Goal: Information Seeking & Learning: Compare options

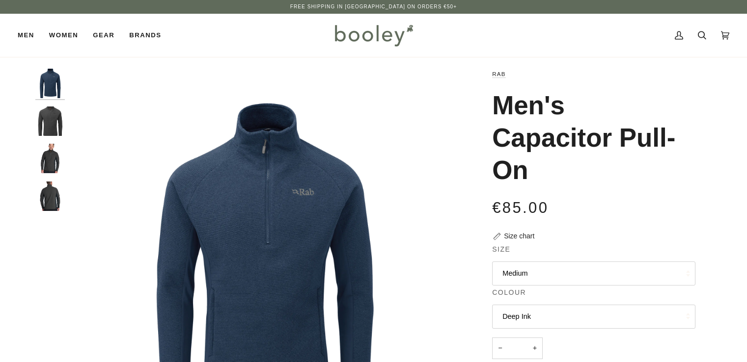
scroll to position [51, 0]
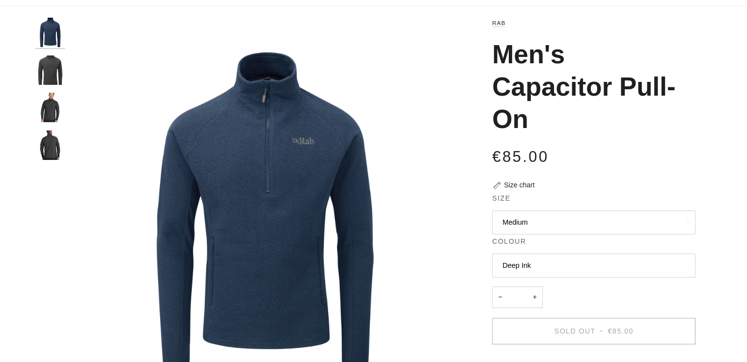
click at [515, 217] on button "Medium" at bounding box center [593, 223] width 203 height 24
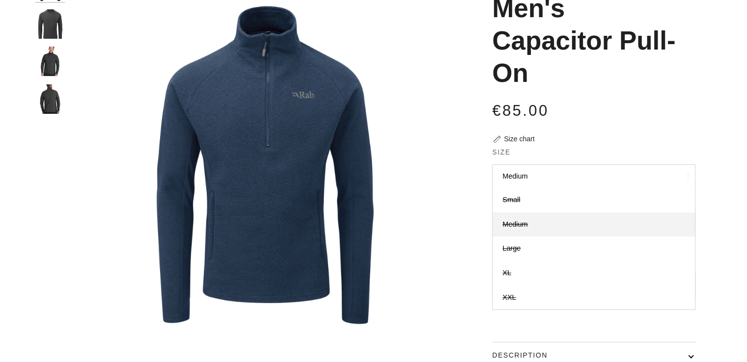
scroll to position [98, 0]
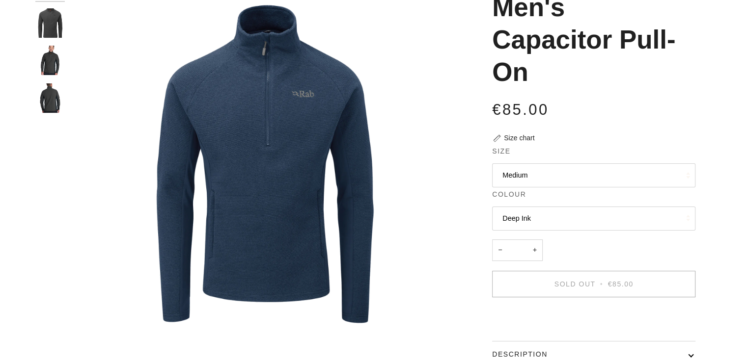
click at [462, 270] on div "Rab Men's Capacitor Pull-On €85.00 Sale • Save Size chart Size Medium Small" at bounding box center [585, 182] width 254 height 423
click at [521, 172] on button "Medium" at bounding box center [593, 175] width 203 height 24
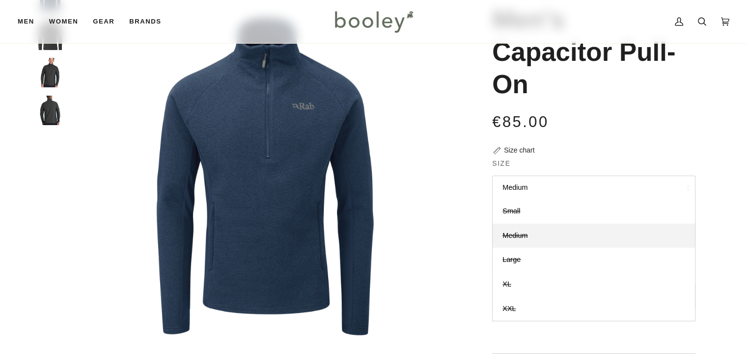
scroll to position [86, 0]
click at [515, 188] on button "Medium" at bounding box center [593, 187] width 203 height 24
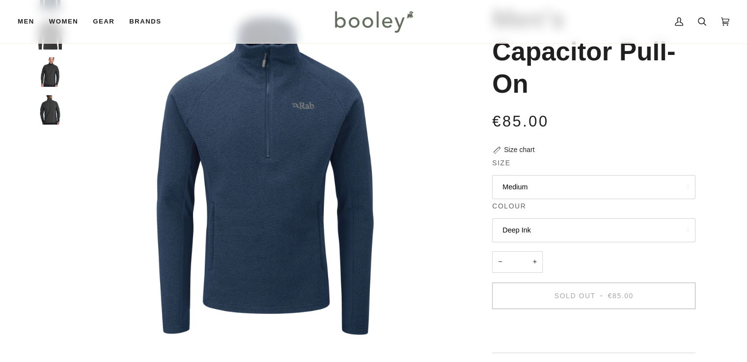
click at [518, 233] on button "Deep Ink" at bounding box center [593, 230] width 203 height 24
click at [455, 225] on img "Men's Capacitor Pull-On" at bounding box center [264, 176] width 388 height 388
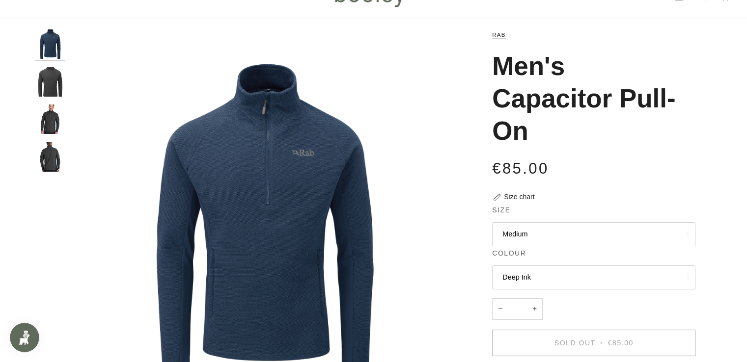
scroll to position [0, 0]
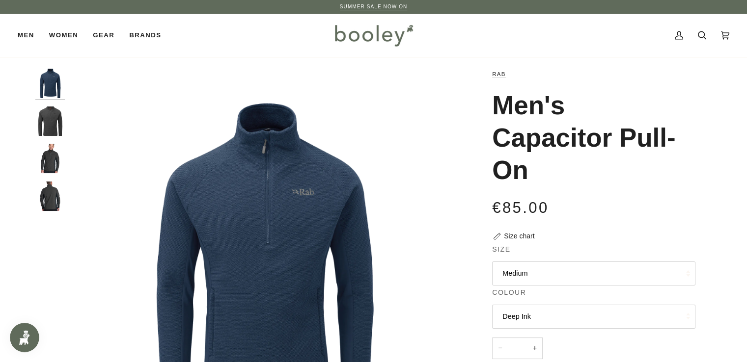
click at [381, 6] on link "SUMMER SALE NOW ON" at bounding box center [374, 6] width 68 height 5
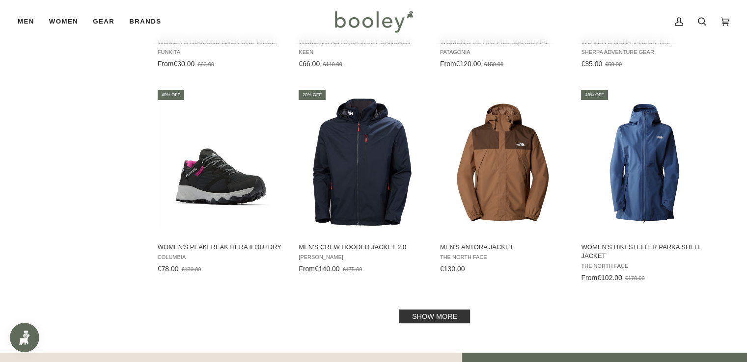
scroll to position [1114, 0]
click at [434, 312] on link "Show more" at bounding box center [434, 317] width 71 height 14
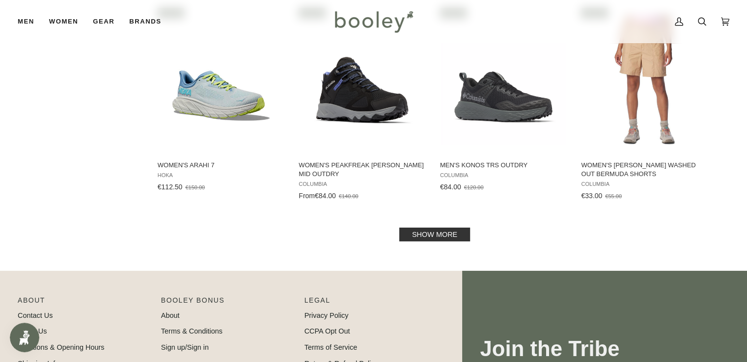
scroll to position [2258, 0]
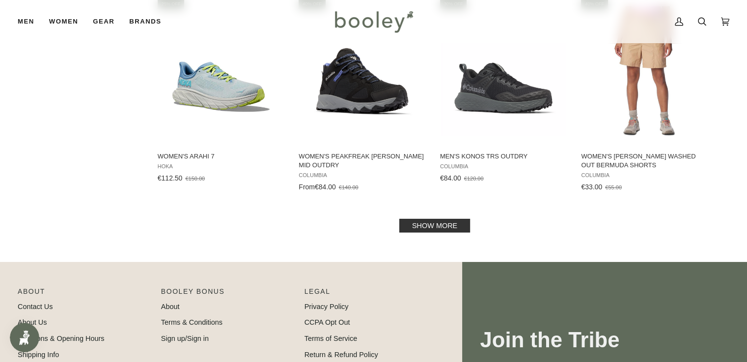
click at [459, 230] on link "Show more" at bounding box center [434, 226] width 71 height 14
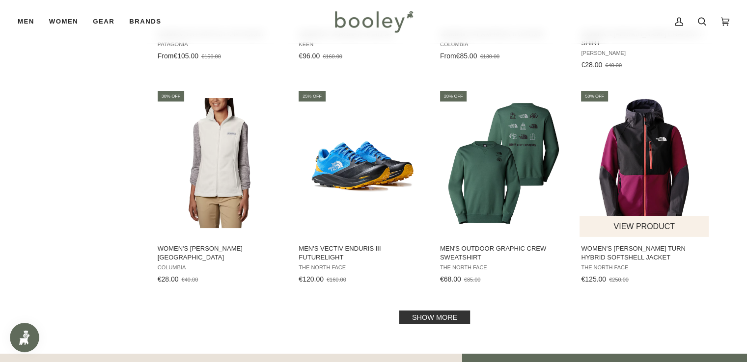
scroll to position [3221, 0]
click at [644, 153] on img "Women's Dawn Turn Hybrid Softshell Jacket" at bounding box center [644, 163] width 130 height 130
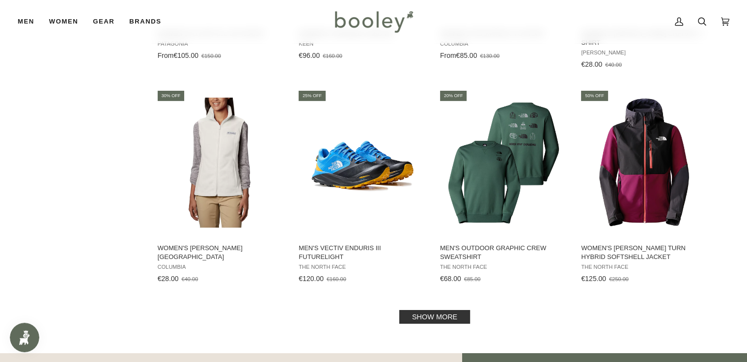
click at [437, 310] on link "Show more" at bounding box center [434, 317] width 71 height 14
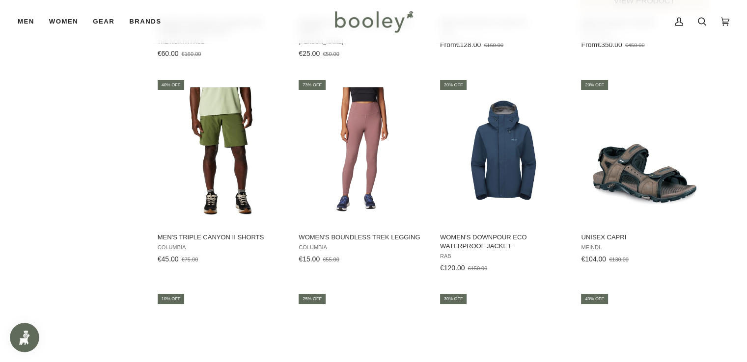
scroll to position [3661, 0]
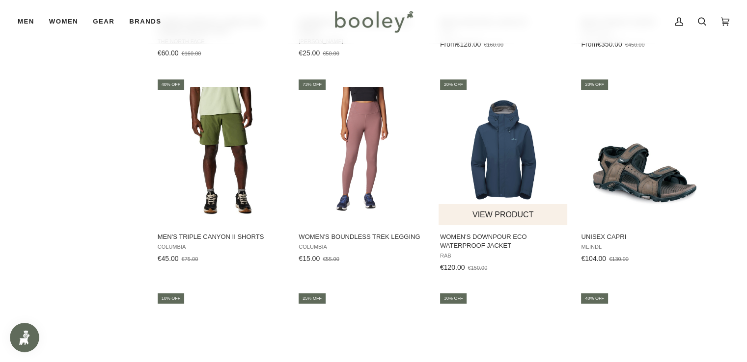
click at [492, 165] on img "Women's Downpour Eco Waterproof Jacket" at bounding box center [503, 152] width 130 height 130
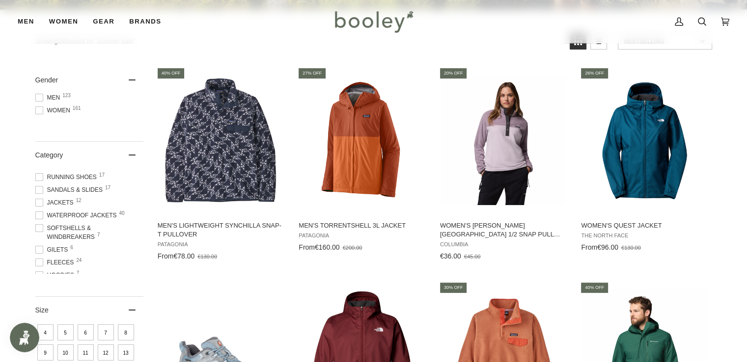
scroll to position [22, 0]
click at [39, 213] on span at bounding box center [39, 215] width 8 height 8
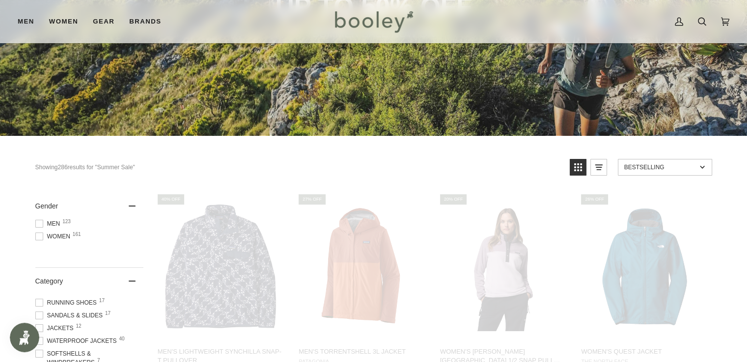
scroll to position [35, 0]
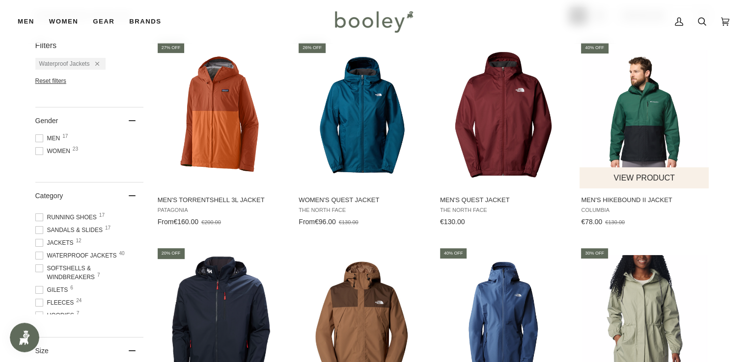
scroll to position [298, 0]
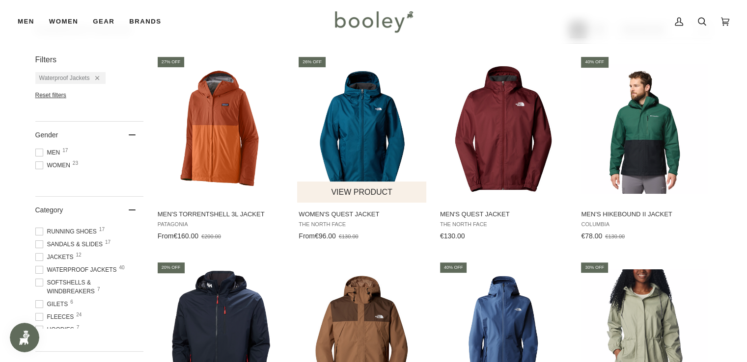
click at [338, 156] on img "Women's Quest Jacket" at bounding box center [362, 129] width 130 height 130
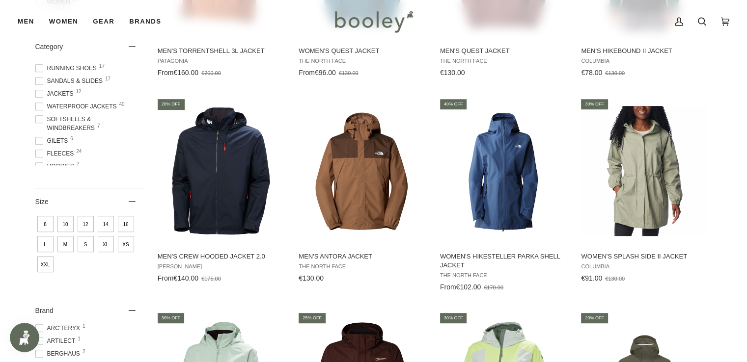
scroll to position [462, 0]
click at [503, 183] on img "Women's Hikesteller Parka Shell Jacket" at bounding box center [503, 171] width 130 height 130
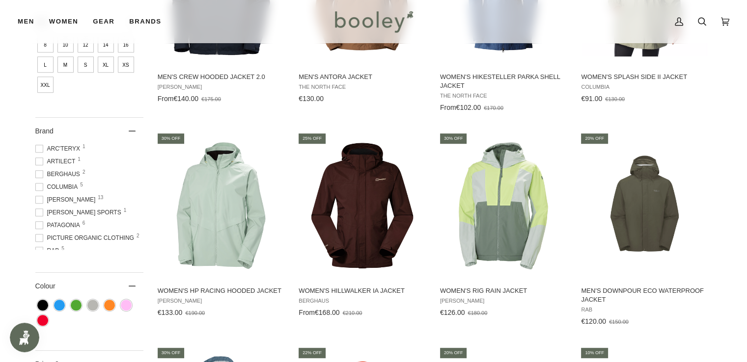
scroll to position [644, 0]
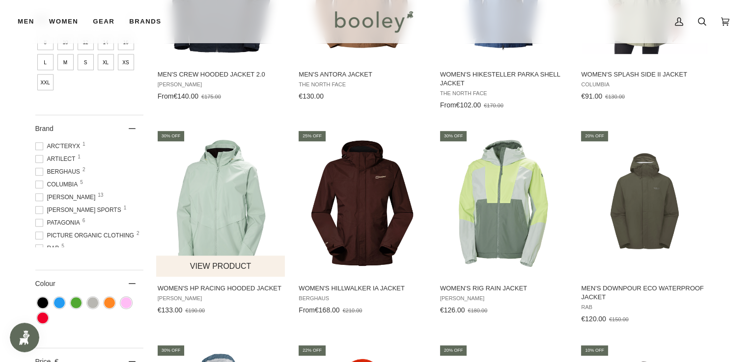
click at [230, 198] on img "Women's HP Racing Hooded Jacket" at bounding box center [221, 203] width 130 height 130
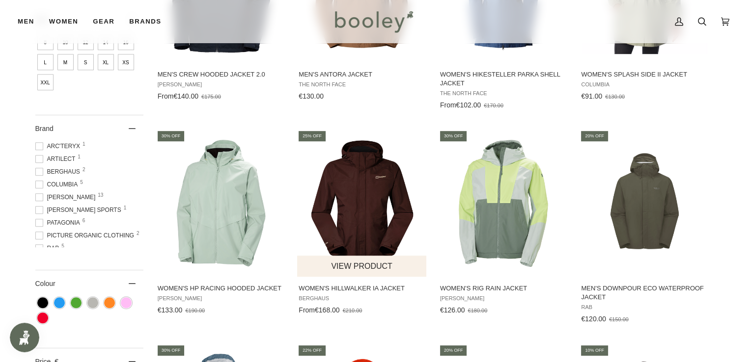
click at [377, 214] on img "Women's Hillwalker IA Jacket" at bounding box center [362, 203] width 130 height 130
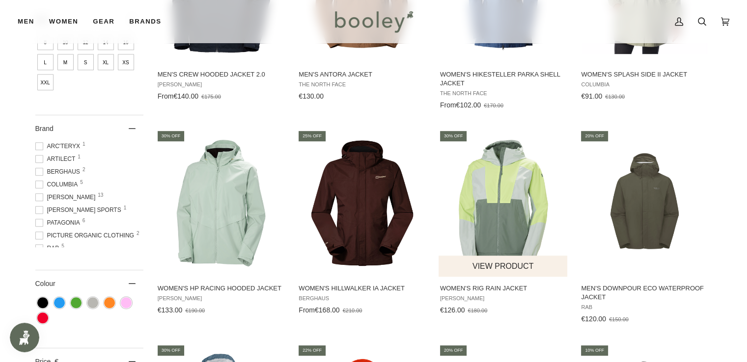
click at [504, 230] on img "Women's Rig Rain Jacket" at bounding box center [503, 203] width 130 height 130
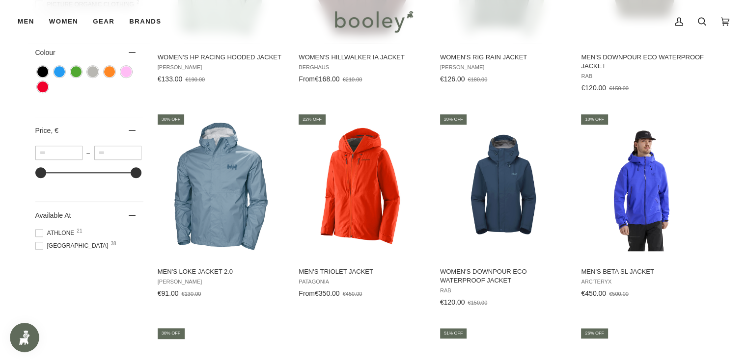
scroll to position [891, 0]
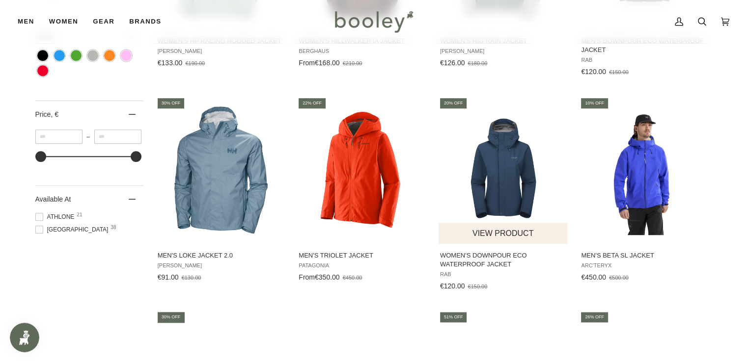
click at [494, 188] on img "Women's Downpour Eco Waterproof Jacket" at bounding box center [503, 170] width 130 height 130
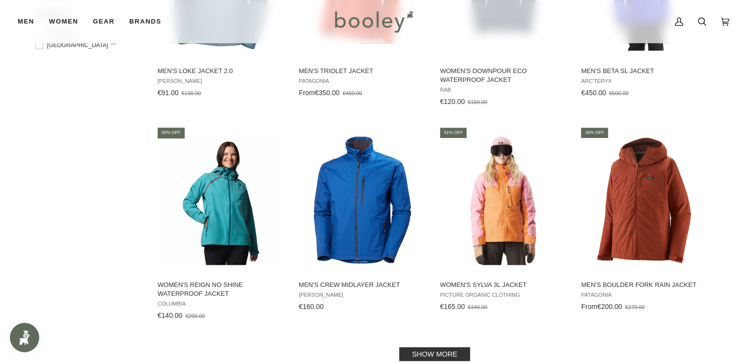
scroll to position [1155, 0]
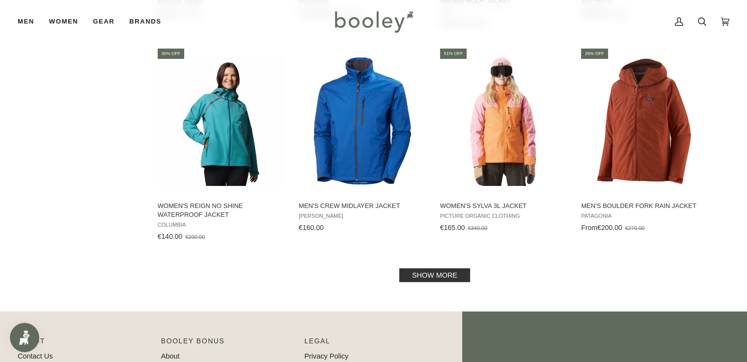
click at [437, 272] on link "Show more" at bounding box center [434, 276] width 71 height 14
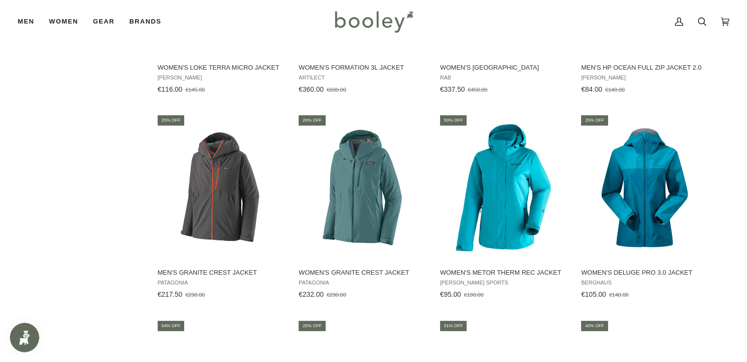
scroll to position [1937, 0]
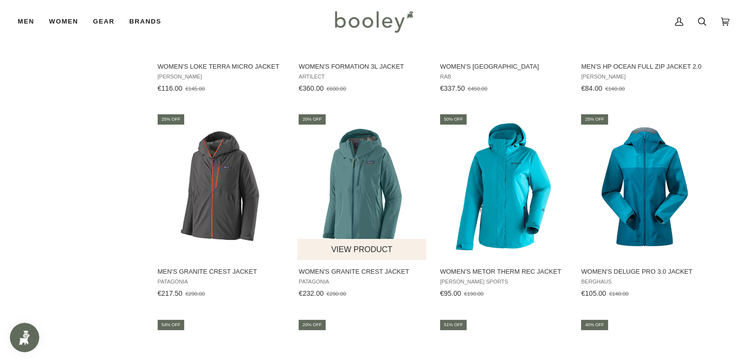
click at [352, 176] on img "Women's Granite Crest Jacket" at bounding box center [362, 187] width 130 height 130
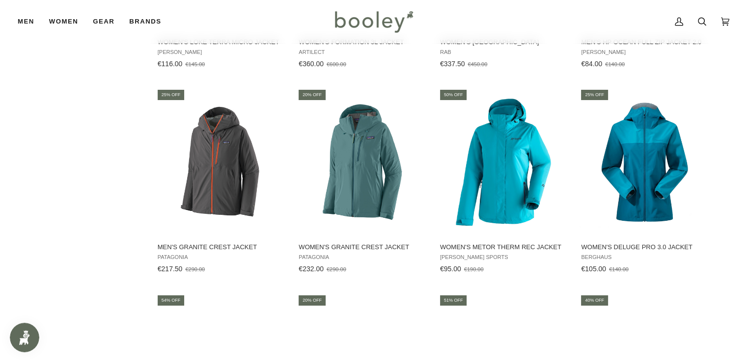
scroll to position [1965, 0]
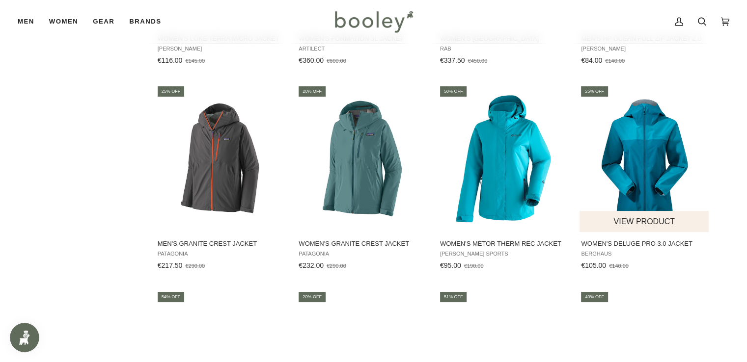
click at [651, 146] on img "Women's Deluge Pro 3.0 Jacket" at bounding box center [644, 159] width 130 height 130
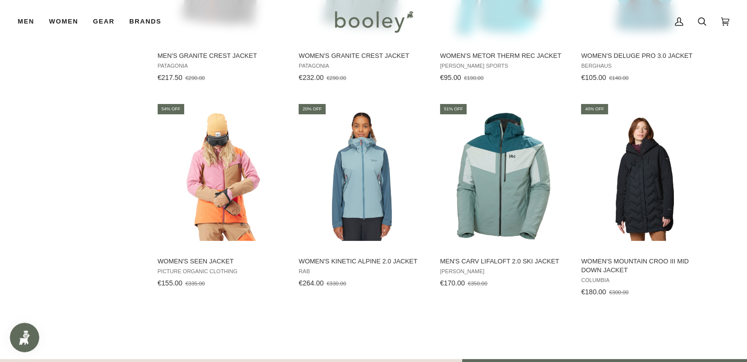
scroll to position [2152, 0]
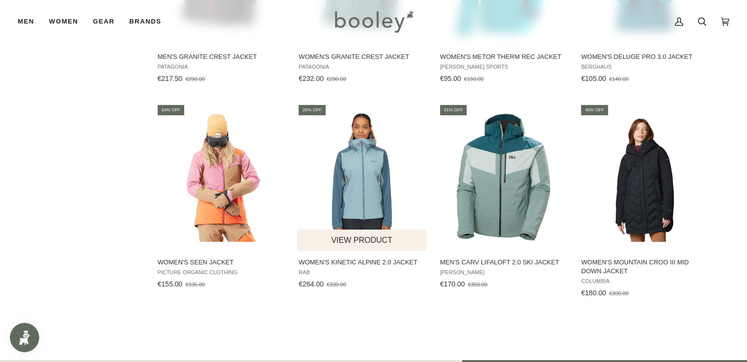
click at [356, 167] on img "Women's Kinetic Alpine 2.0 Jacket" at bounding box center [362, 177] width 130 height 130
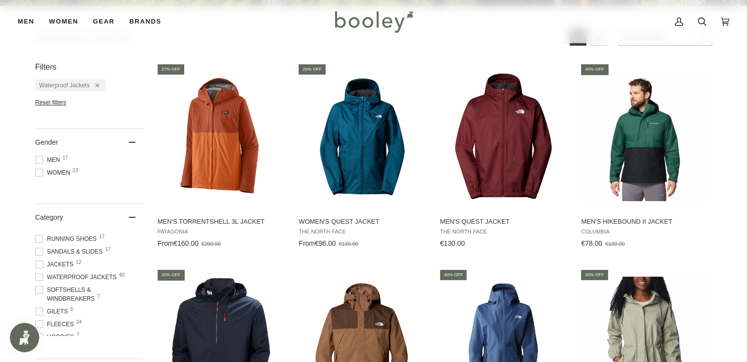
scroll to position [292, 0]
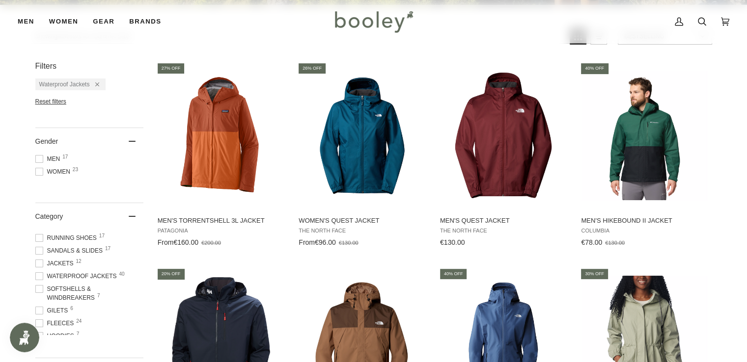
click at [37, 273] on span at bounding box center [39, 276] width 8 height 8
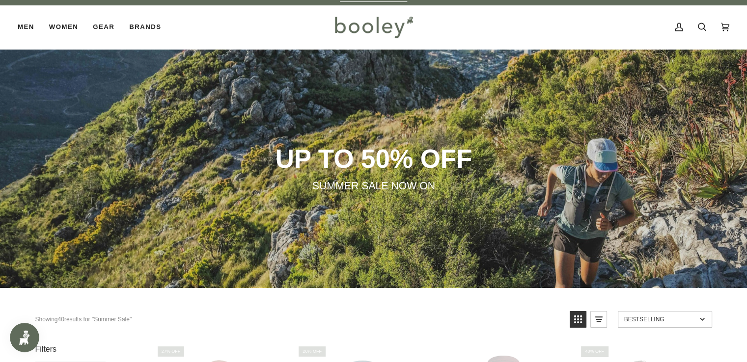
scroll to position [0, 0]
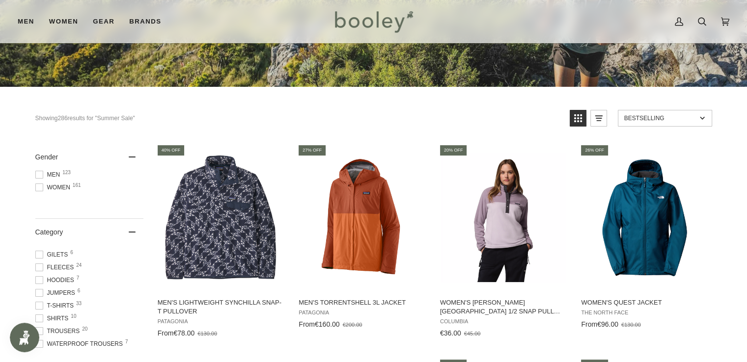
scroll to position [94, 0]
click at [35, 265] on span at bounding box center [39, 267] width 8 height 8
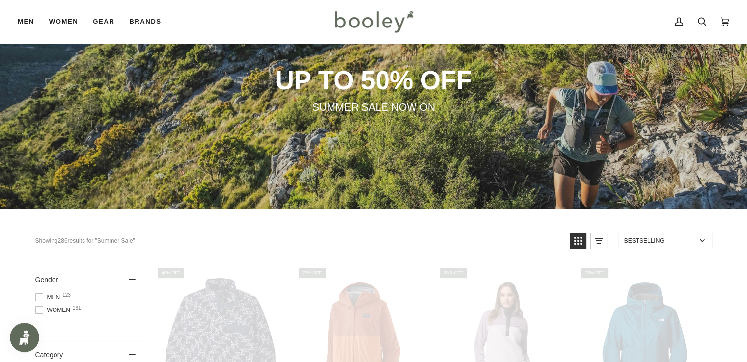
scroll to position [15, 0]
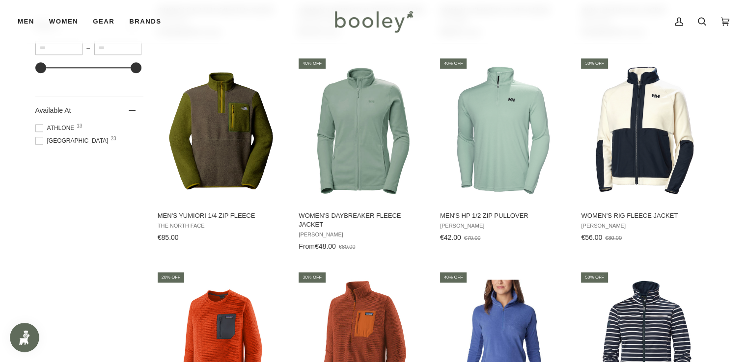
scroll to position [931, 0]
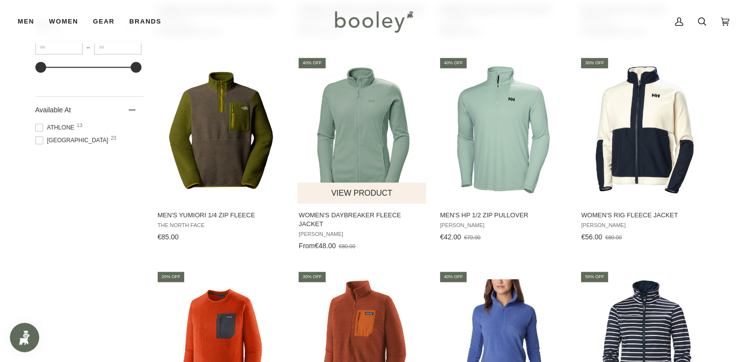
click at [388, 136] on img "Women's Daybreaker Fleece Jacket" at bounding box center [362, 130] width 130 height 130
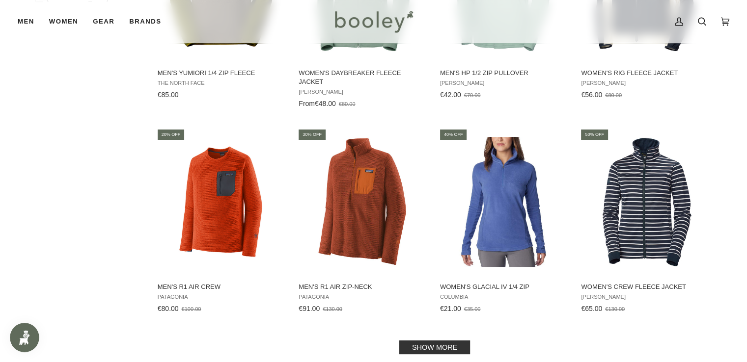
scroll to position [1073, 0]
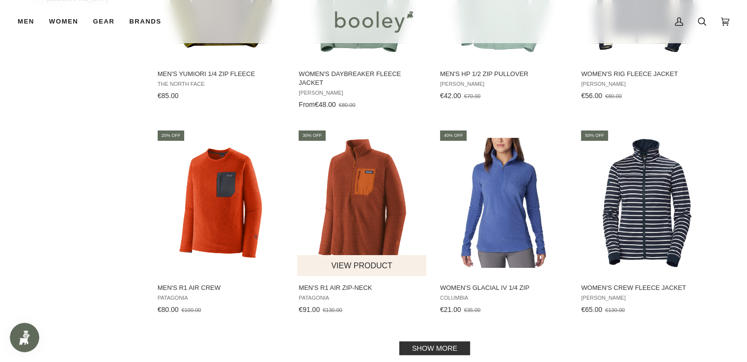
click at [366, 212] on img "Men's R1 Air Zip-Neck" at bounding box center [362, 203] width 130 height 130
click at [428, 342] on link "Show more" at bounding box center [434, 349] width 71 height 14
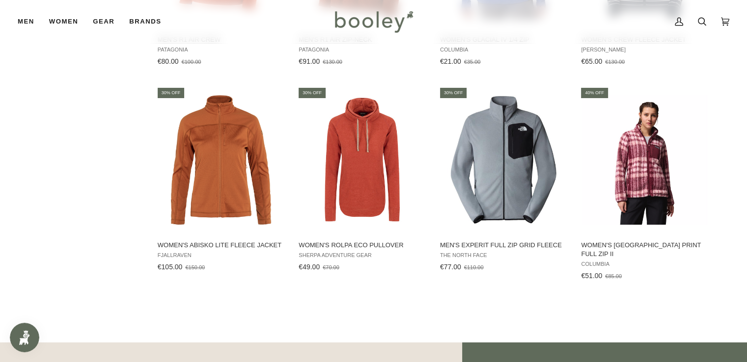
scroll to position [1320, 0]
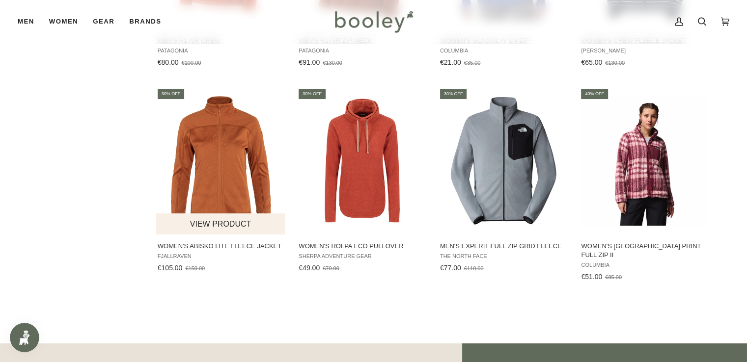
click at [230, 164] on img "Women's Abisko Lite Fleece Jacket" at bounding box center [221, 161] width 130 height 130
click at [213, 166] on img "Women's Abisko Lite Fleece Jacket" at bounding box center [221, 161] width 130 height 130
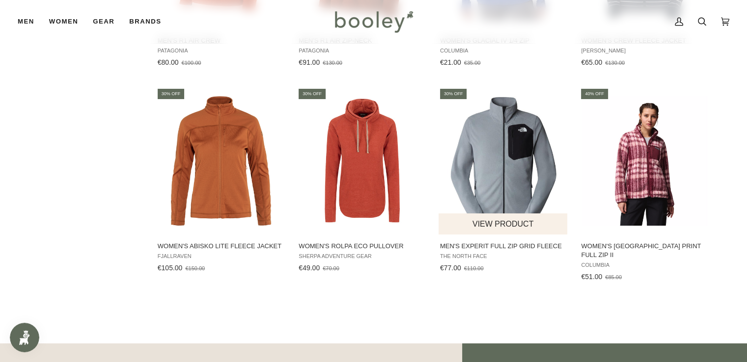
click at [533, 171] on img "Men's Experit Full Zip Grid Fleece" at bounding box center [503, 161] width 130 height 130
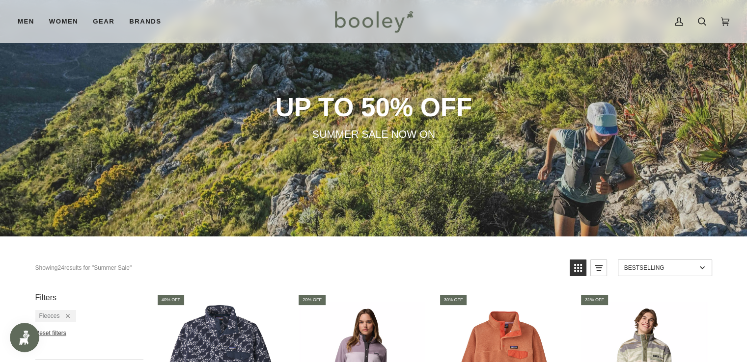
scroll to position [0, 0]
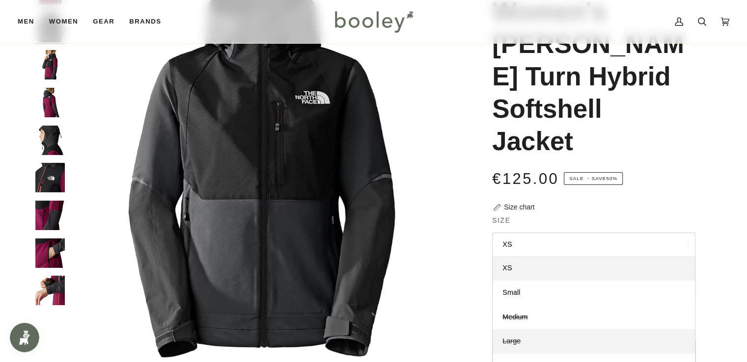
click at [522, 329] on link "Large" at bounding box center [593, 341] width 202 height 25
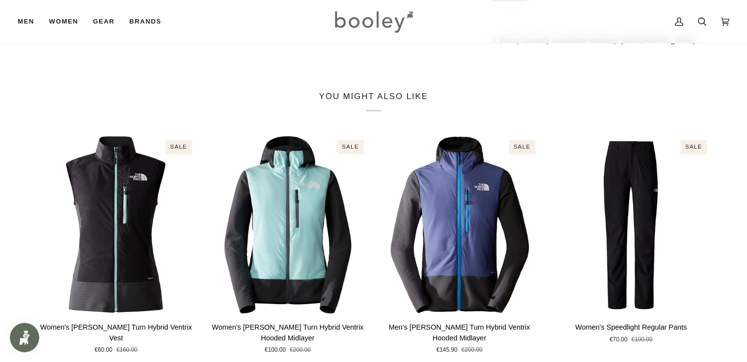
scroll to position [611, 0]
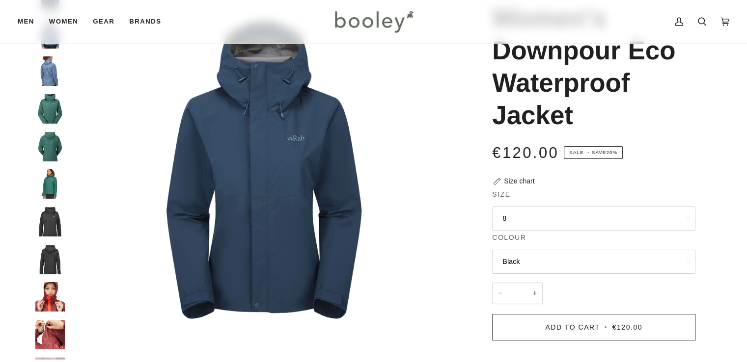
scroll to position [88, 0]
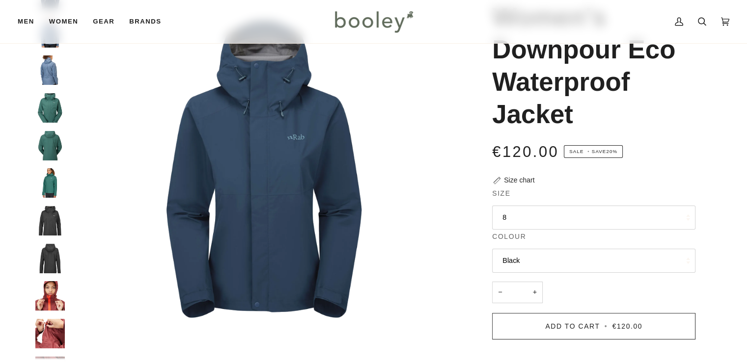
click at [623, 210] on button "8" at bounding box center [593, 218] width 203 height 24
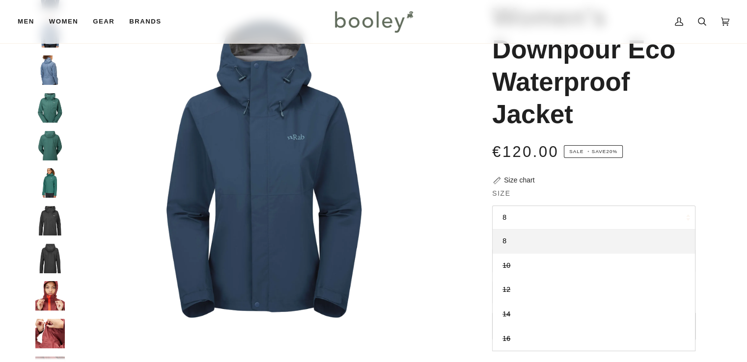
click at [693, 159] on div "€120.00 Sale • Save 20%" at bounding box center [593, 151] width 203 height 22
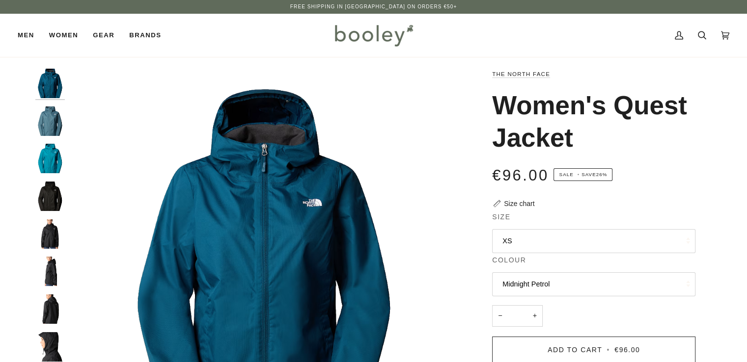
scroll to position [71, 0]
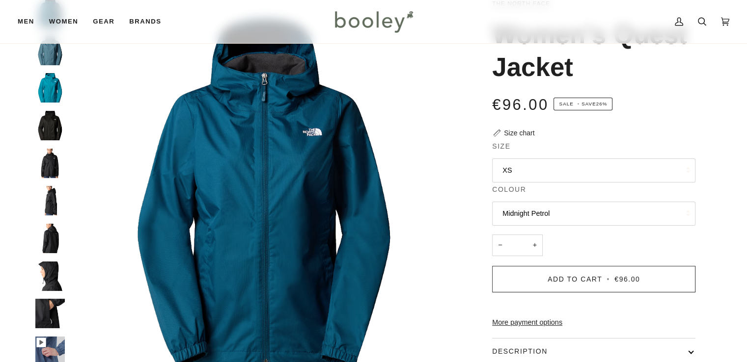
click at [601, 167] on button "XS" at bounding box center [593, 171] width 203 height 24
click at [676, 117] on div "€96.00 Sale • Save 26%" at bounding box center [593, 110] width 203 height 35
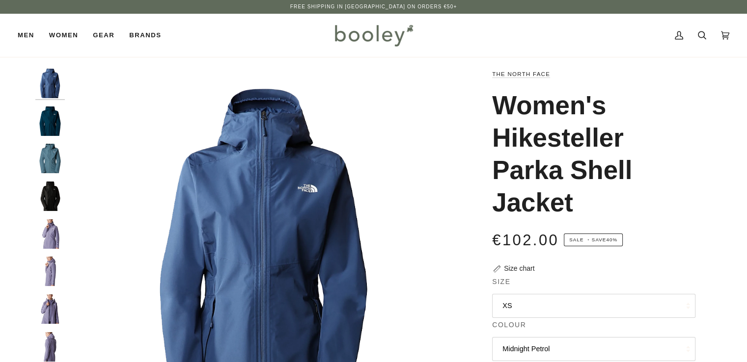
click at [530, 307] on button "XS" at bounding box center [593, 306] width 203 height 24
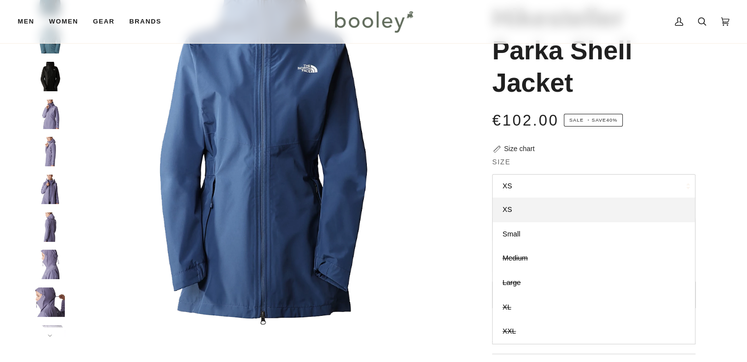
scroll to position [121, 0]
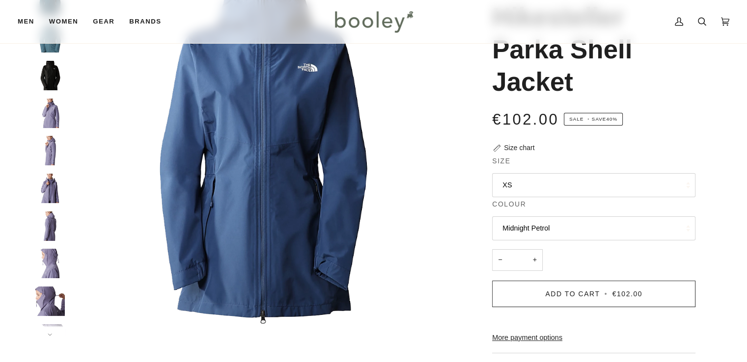
drag, startPoint x: 669, startPoint y: 150, endPoint x: 50, endPoint y: 191, distance: 621.0
click at [50, 191] on img "The North Face Women’s Hikesteller Parka Shell Jacket - Booley Galway" at bounding box center [49, 188] width 29 height 29
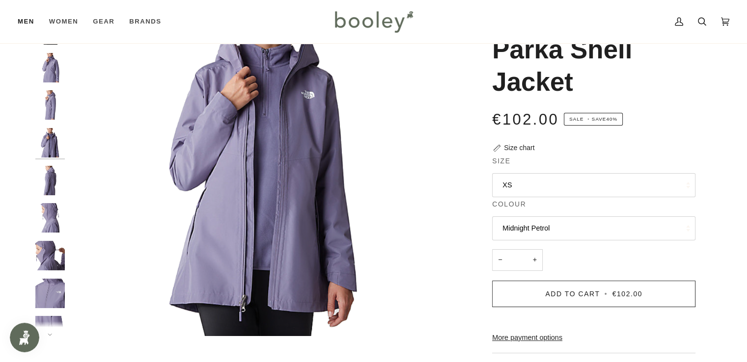
scroll to position [0, 0]
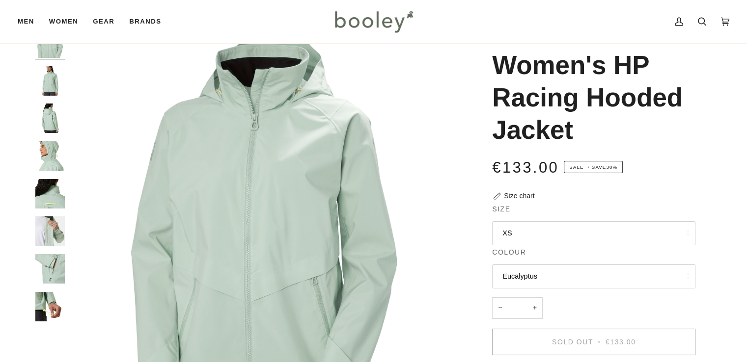
scroll to position [39, 0]
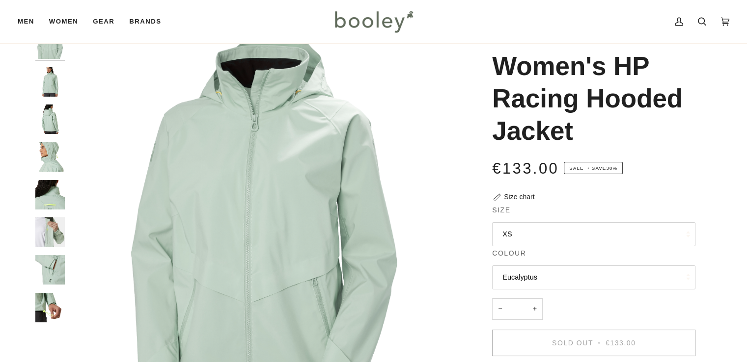
click at [58, 85] on img "Helly Hansen Women's HP Racing Hooded Jacket Eucalyptus - Booley Galway" at bounding box center [49, 81] width 29 height 29
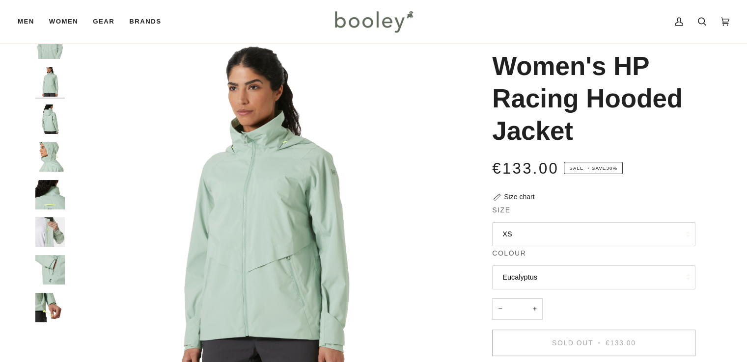
click at [51, 124] on img "Helly Hansen Women's HP Racing Hooded Jacket Eucalyptus - Booley Galway" at bounding box center [49, 119] width 29 height 29
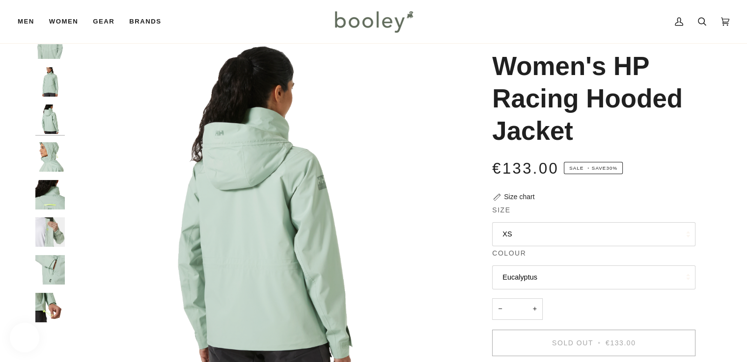
click at [44, 169] on img "Helly Hansen Women's HP Racing Hooded Jacket Eucalyptus - Booley Galway" at bounding box center [49, 156] width 29 height 29
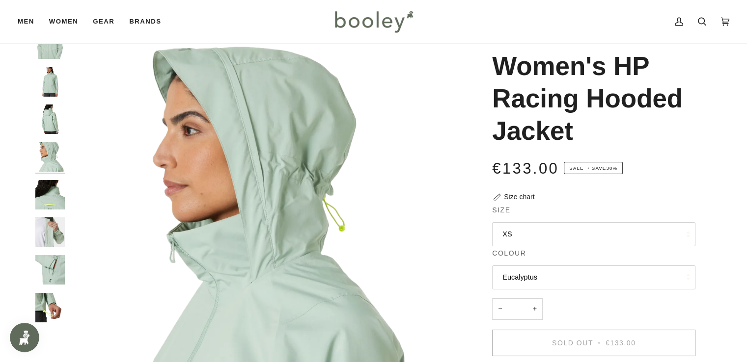
click at [49, 192] on img "Helly Hansen Women's HP Racing Hooded Jacket Eucalyptus - Booley Galway" at bounding box center [49, 194] width 29 height 29
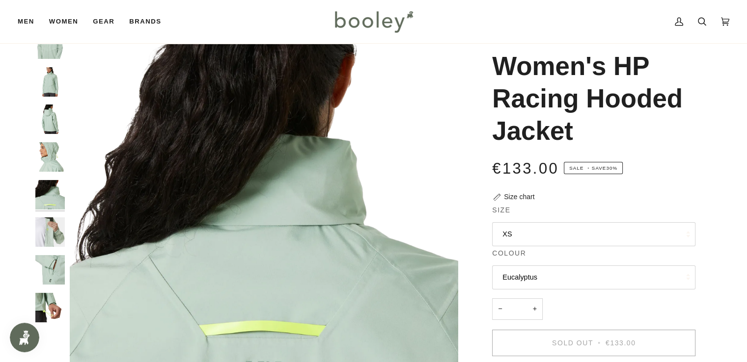
click at [49, 226] on img "Helly Hansen Women's HP Racing Hooded Jacket Eucalyptus - Booley Galway" at bounding box center [49, 232] width 29 height 29
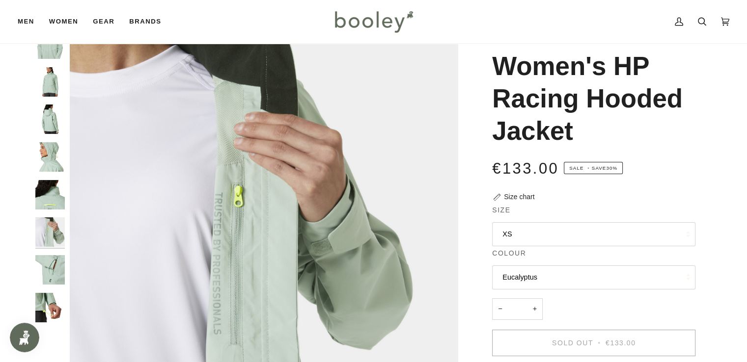
click at [49, 275] on img "Helly Hansen Women's HP Racing Hooded Jacket Eucalyptus - Booley Galway" at bounding box center [49, 269] width 29 height 29
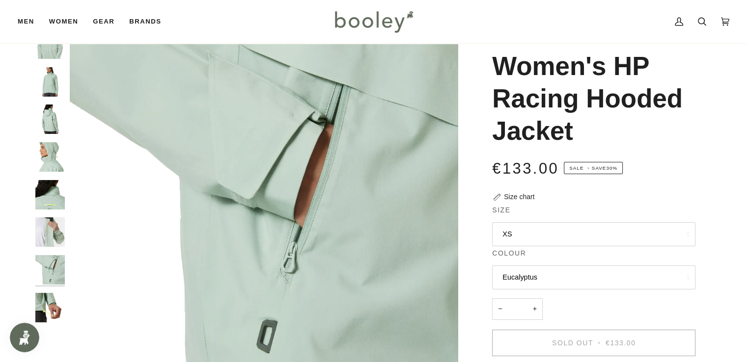
click at [48, 301] on img "Helly Hansen Women's HP Racing Hooded Jacket Eucalyptus - Booley Galway" at bounding box center [49, 307] width 29 height 29
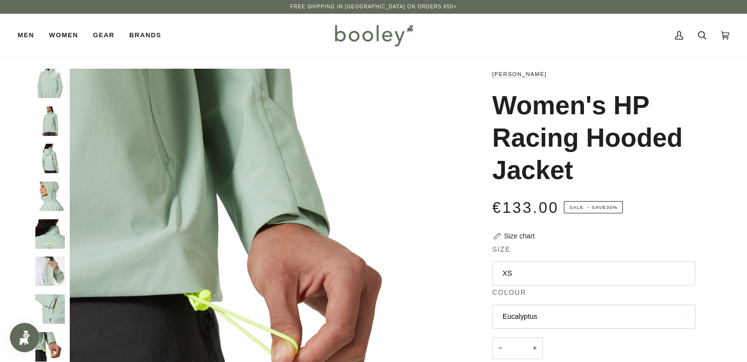
click at [54, 81] on img "Helly Hansen Women's HP Racing Hooded Jacket Eucalyptus - Booley Galway" at bounding box center [49, 83] width 29 height 29
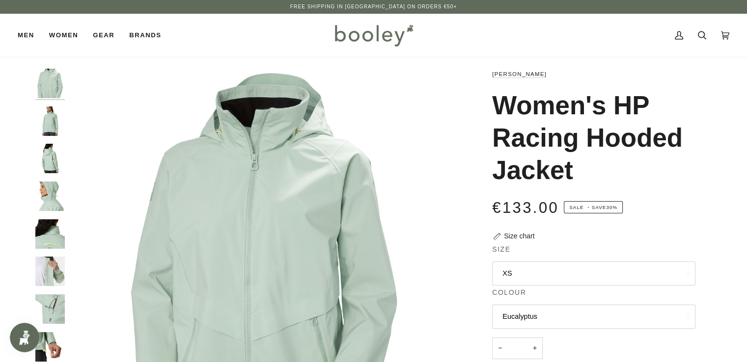
click at [508, 274] on button "XS" at bounding box center [593, 274] width 203 height 24
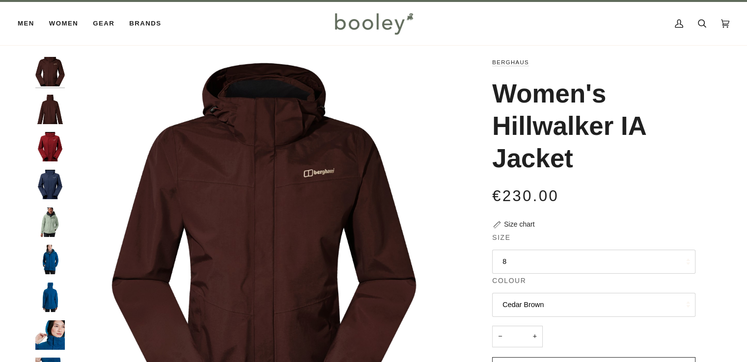
scroll to position [9, 0]
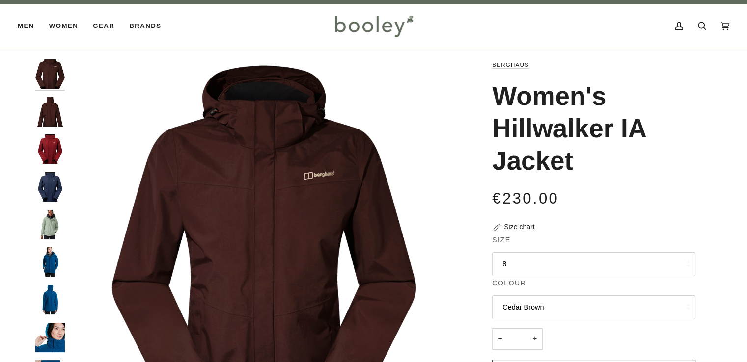
click at [535, 282] on legend "Colour" at bounding box center [593, 285] width 203 height 15
click at [535, 272] on button "8" at bounding box center [593, 264] width 203 height 24
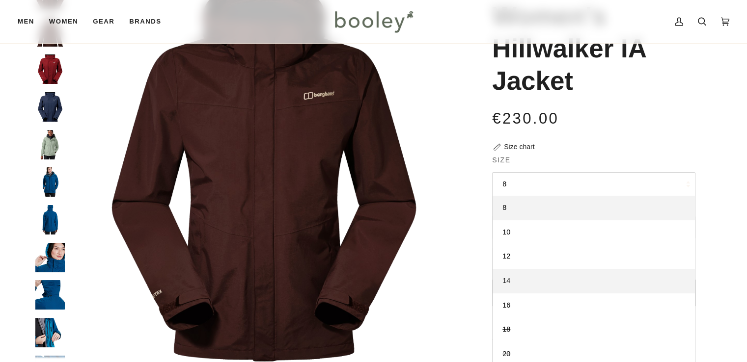
scroll to position [90, 0]
click at [511, 281] on link "14" at bounding box center [593, 281] width 202 height 25
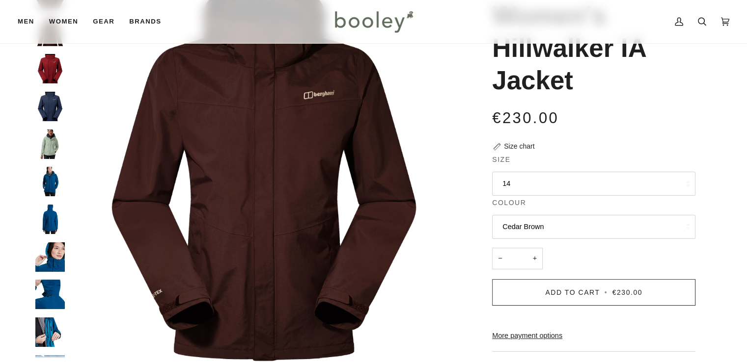
click at [546, 232] on button "Cedar Brown" at bounding box center [593, 227] width 203 height 24
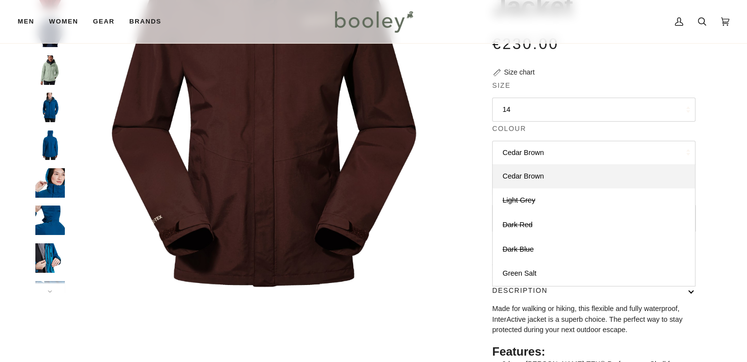
scroll to position [163, 0]
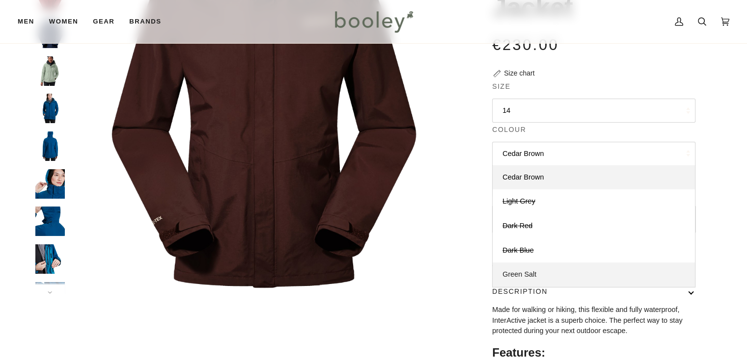
click at [533, 277] on span "Green Salt" at bounding box center [519, 275] width 34 height 8
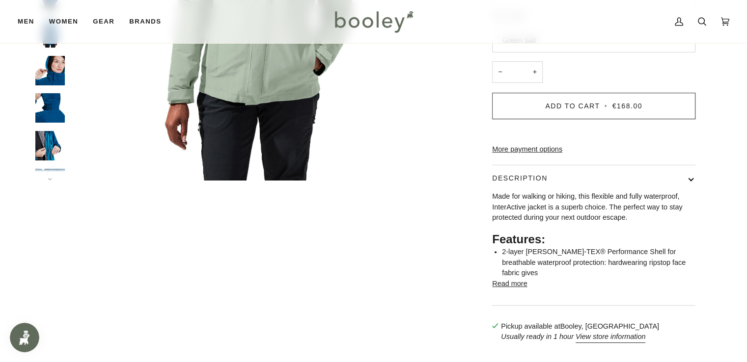
scroll to position [301, 0]
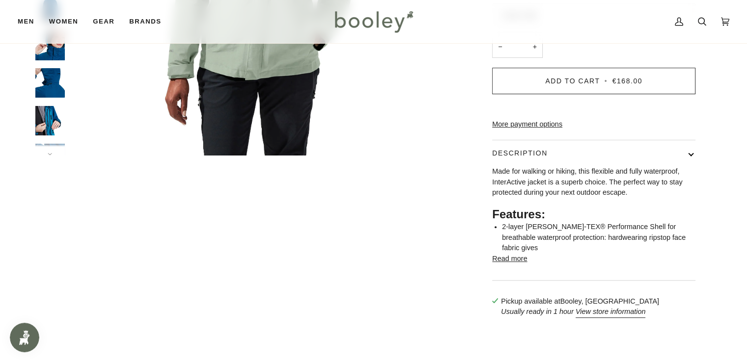
click at [507, 265] on button "Read more" at bounding box center [509, 259] width 35 height 11
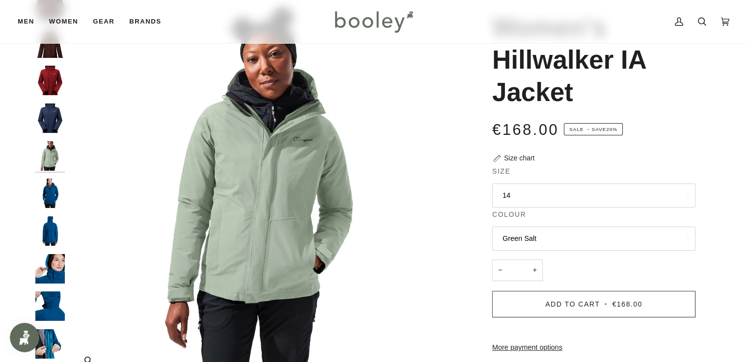
scroll to position [0, 0]
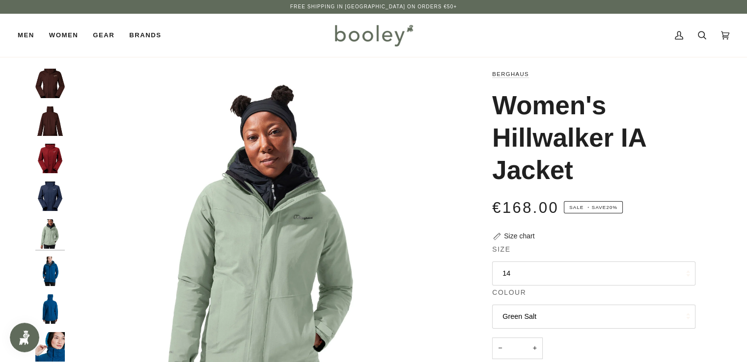
click at [40, 303] on img "Berghaus Women's Hillwalker IA Shell Jacket Blue - Booley Galway" at bounding box center [49, 309] width 29 height 29
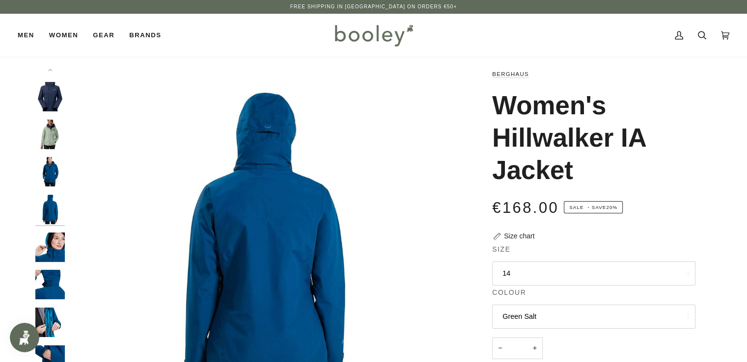
scroll to position [46, 0]
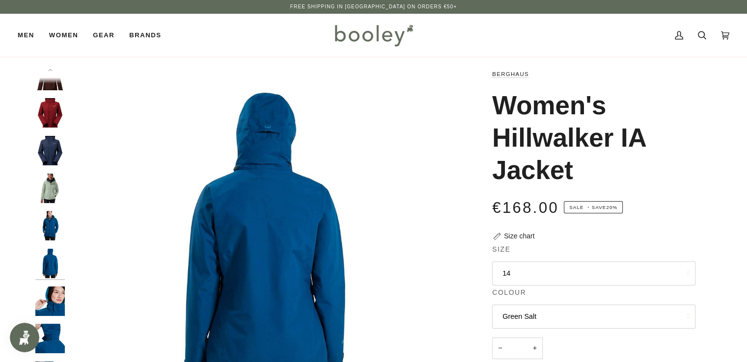
click at [47, 354] on div at bounding box center [52, 263] width 34 height 388
click at [51, 330] on img "Berghaus Women's Hillwalker IA Shell Jacket Blue - Booley Galway" at bounding box center [49, 338] width 29 height 29
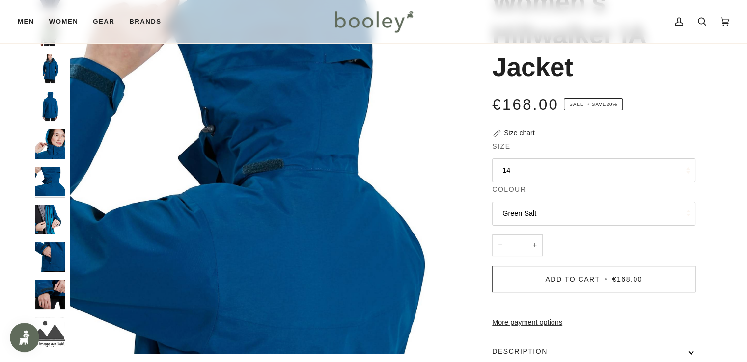
scroll to position [108, 0]
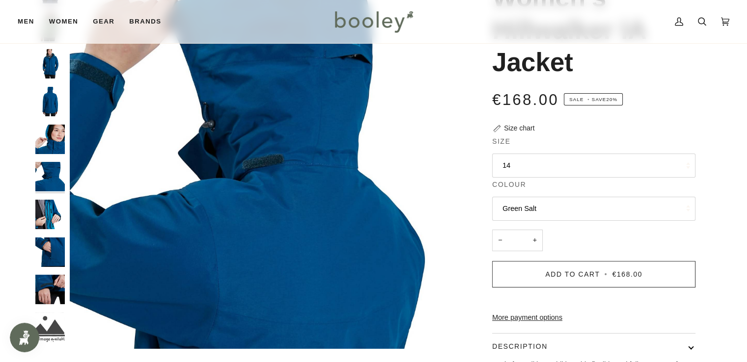
click at [49, 202] on img "Berghaus Women's Hillwalker IA Shell Jacket Blue - Booley Galway" at bounding box center [49, 214] width 29 height 29
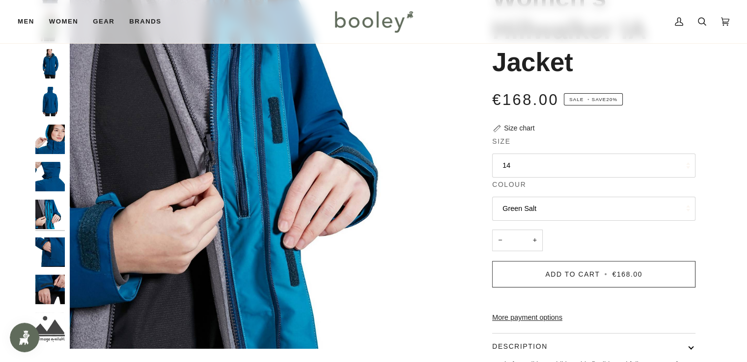
click at [46, 260] on img "Berghaus Women's Hillwalker IA Shell Jacket Blue - Booley Galway" at bounding box center [49, 252] width 29 height 29
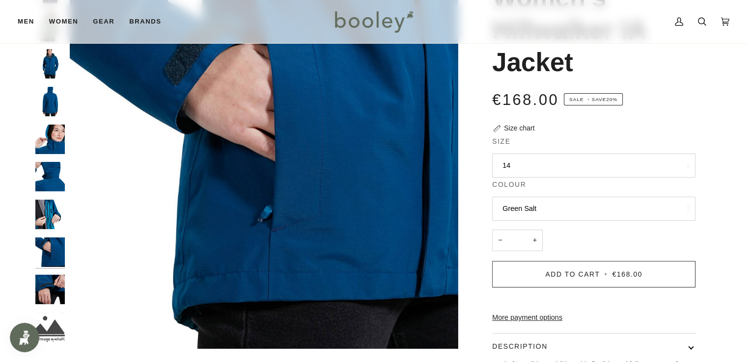
click at [47, 293] on img "Berghaus Women's Hillwalker IA Shell Jacket Blue - Booley Galway" at bounding box center [49, 289] width 29 height 29
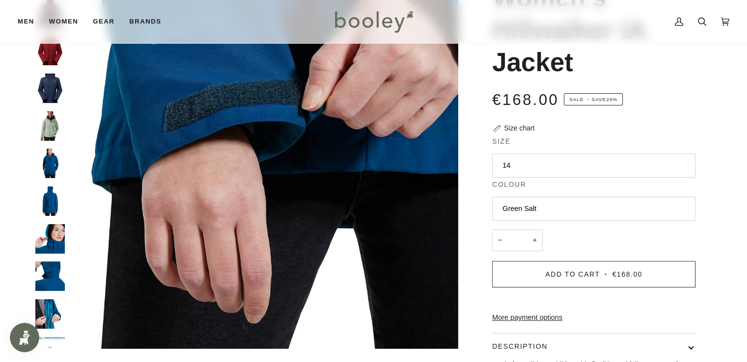
scroll to position [0, 0]
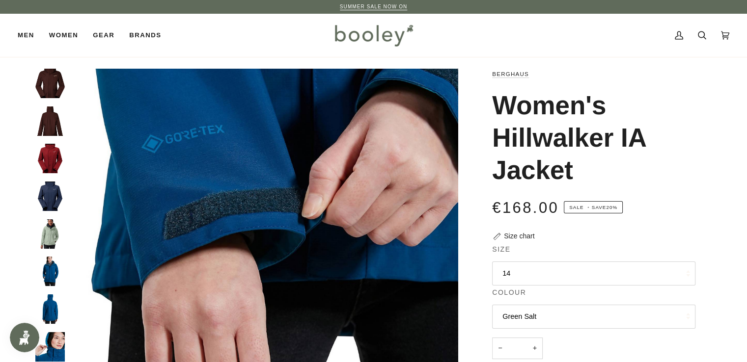
click at [44, 160] on img "Berghaus Women's Hillwalker IA Shell Jacket Dark Red - Booley Galway" at bounding box center [49, 158] width 29 height 29
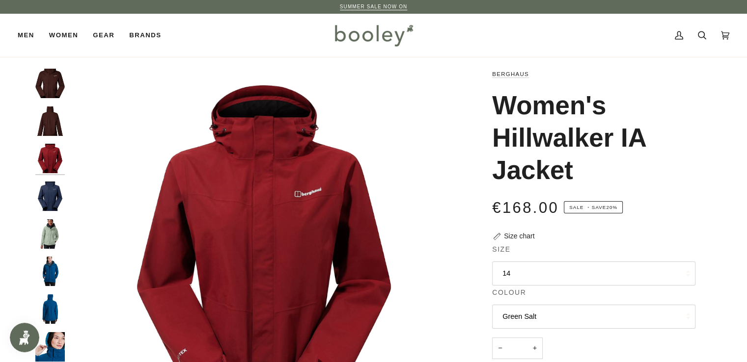
click at [53, 78] on img "Berghaus Women's Hillwalker IA Shell Jacket Cedar Brown - Booley Galway" at bounding box center [49, 83] width 29 height 29
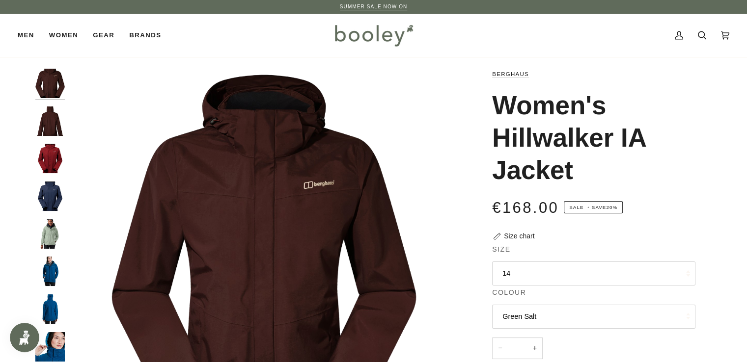
click at [48, 239] on img "Berghaus Women's Hillwalker IA Jacket Green Salt - Booley Galway" at bounding box center [49, 233] width 29 height 29
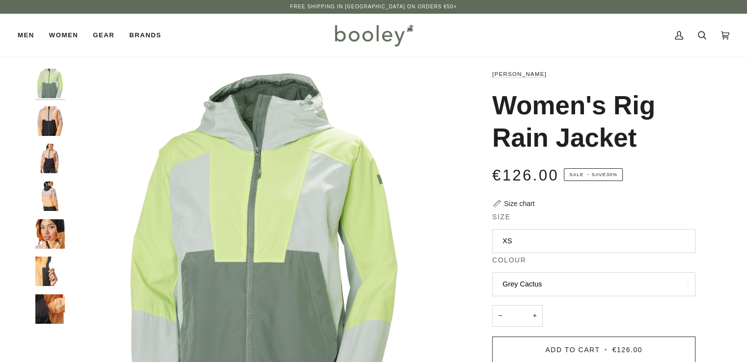
scroll to position [35, 0]
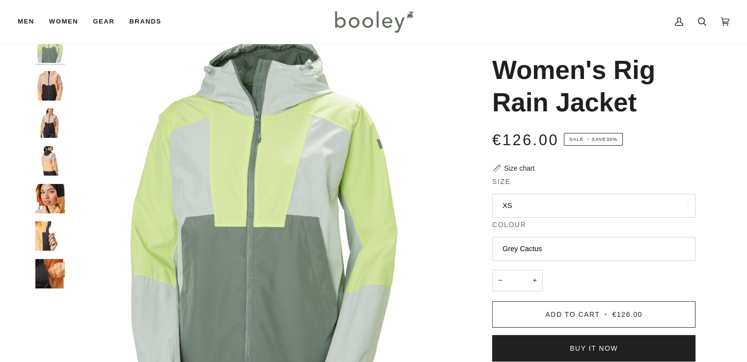
click at [576, 251] on button "Grey Cactus" at bounding box center [593, 249] width 203 height 24
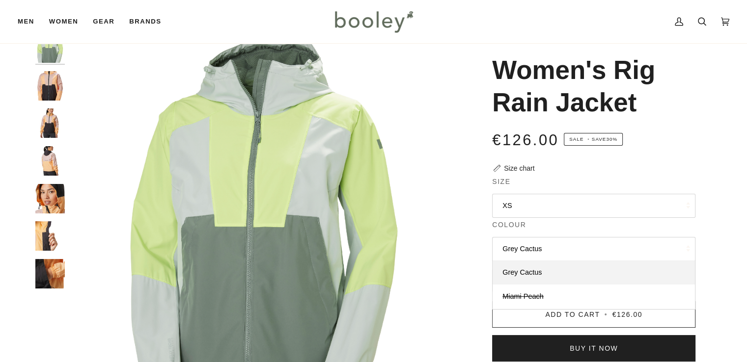
click at [546, 214] on button "XS" at bounding box center [593, 206] width 203 height 24
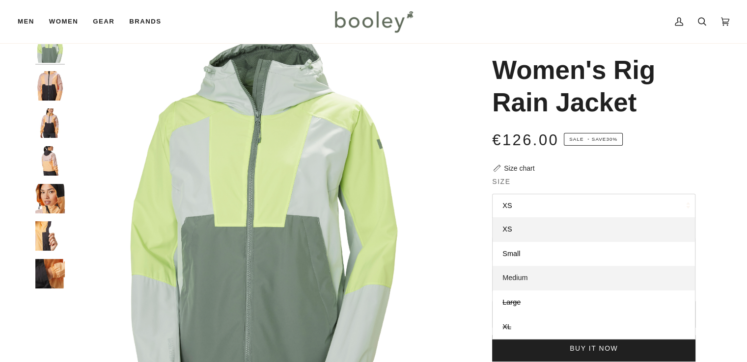
click at [531, 273] on link "Medium" at bounding box center [593, 278] width 202 height 25
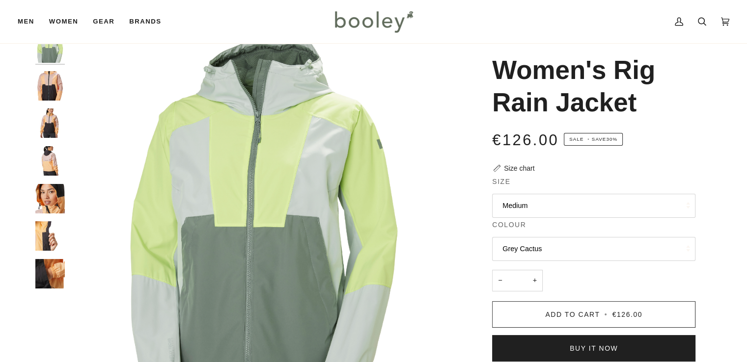
click at [566, 247] on button "Grey Cactus" at bounding box center [593, 249] width 203 height 24
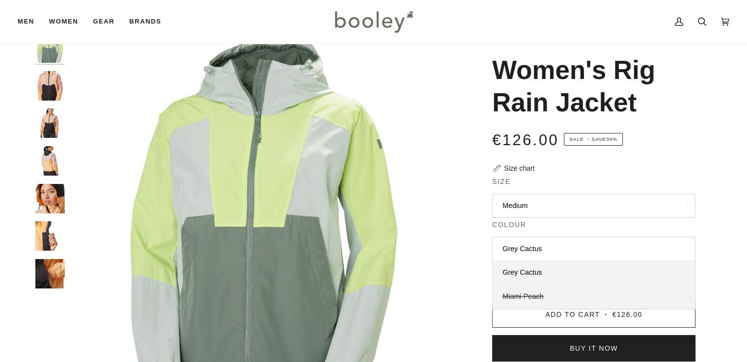
click at [544, 295] on link "Miami Peach" at bounding box center [593, 297] width 202 height 25
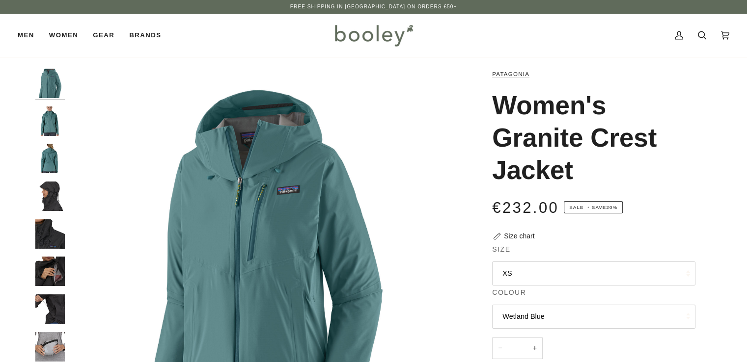
click at [517, 269] on button "XS" at bounding box center [593, 274] width 203 height 24
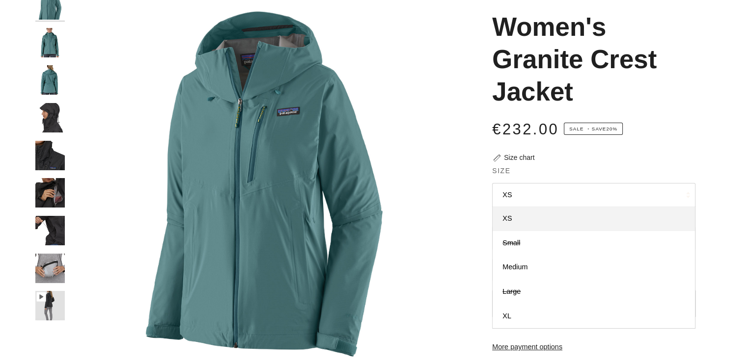
scroll to position [82, 0]
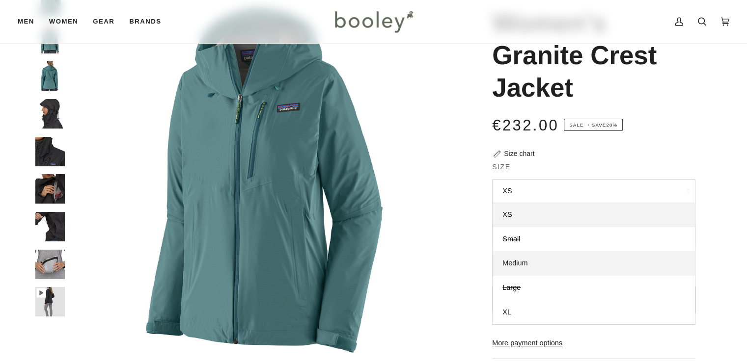
drag, startPoint x: 514, startPoint y: 264, endPoint x: 513, endPoint y: 270, distance: 5.9
click at [513, 270] on link "Medium" at bounding box center [593, 263] width 202 height 25
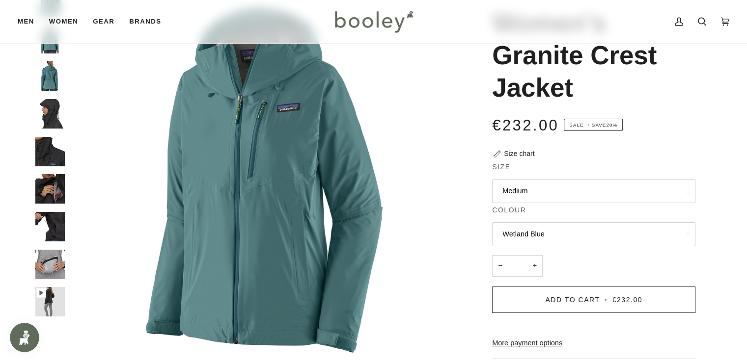
click at [539, 235] on button "Wetland Blue" at bounding box center [593, 234] width 203 height 24
click at [605, 194] on button "Medium" at bounding box center [593, 191] width 203 height 24
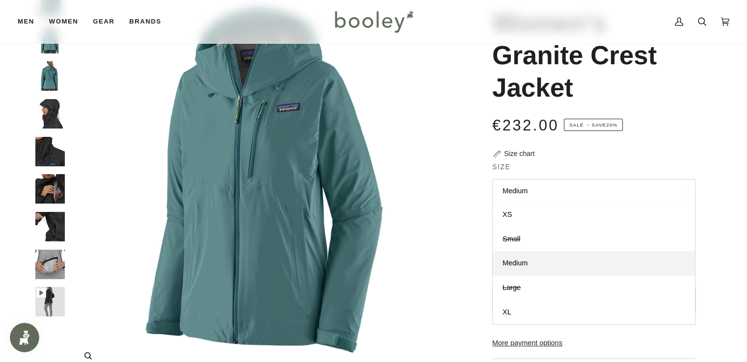
click at [433, 184] on img "Patagonia Women's Granite Crest Jacket Wetland Blue - Booley Galway" at bounding box center [264, 180] width 388 height 388
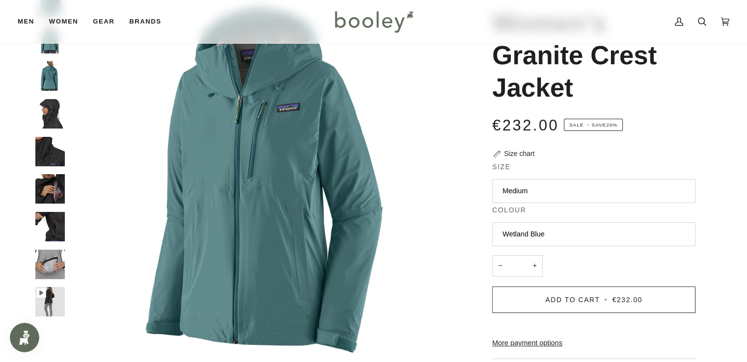
click at [50, 252] on img "Patagonia Men's Granite Crest Jacket - Booley Galway" at bounding box center [49, 264] width 29 height 29
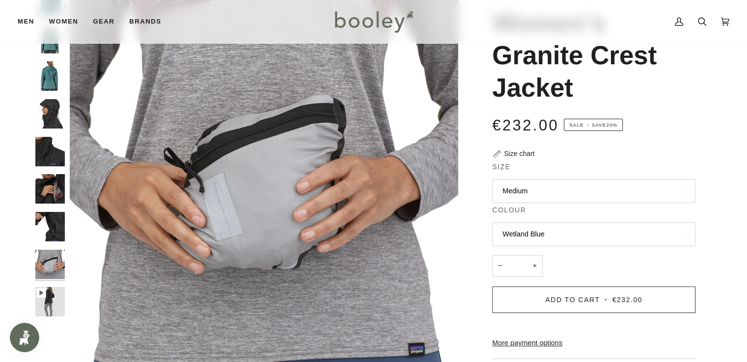
click at [47, 225] on img "Patagonia Men's Granite Crest Jacket - Booley Galway" at bounding box center [49, 226] width 29 height 29
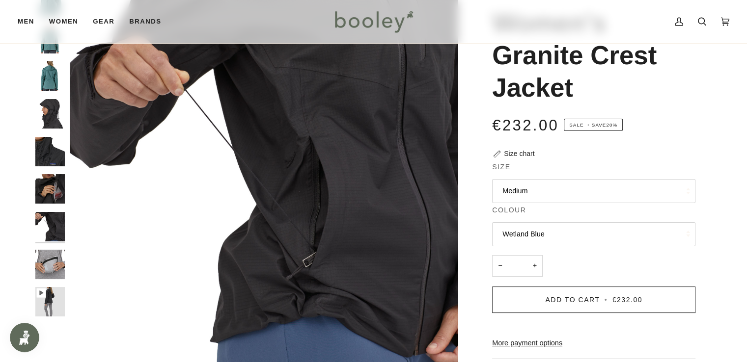
click at [51, 191] on img "Patagonia Men's Granite Crest Jacket - Booley Galway" at bounding box center [49, 188] width 29 height 29
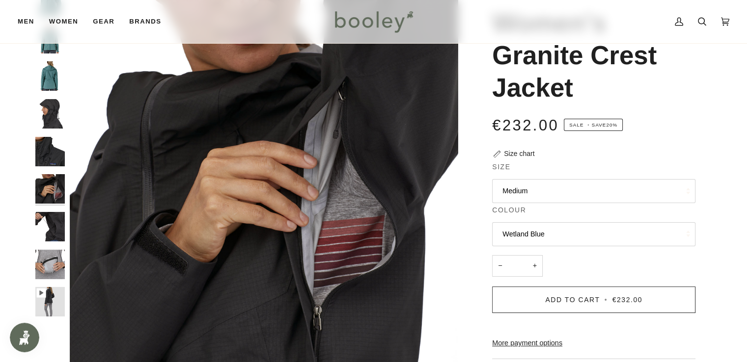
click at [44, 145] on img "Patagonia Men's Granite Crest Jacket - Booley Galway" at bounding box center [49, 151] width 29 height 29
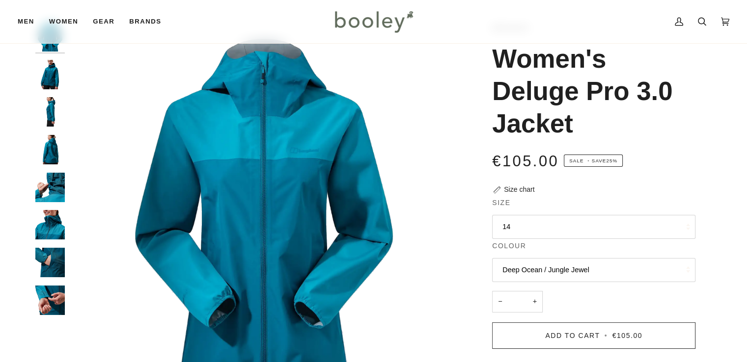
scroll to position [65, 0]
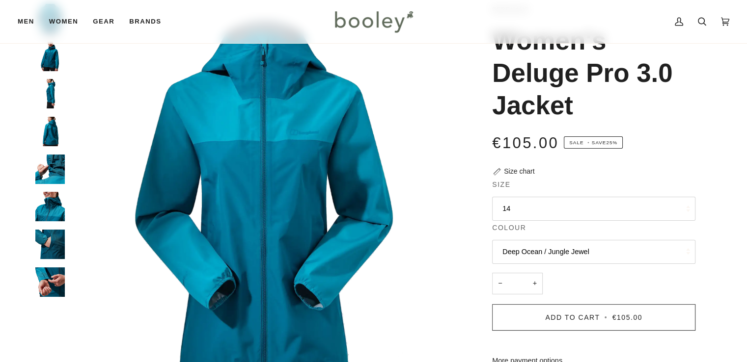
click at [541, 213] on button "14" at bounding box center [593, 209] width 203 height 24
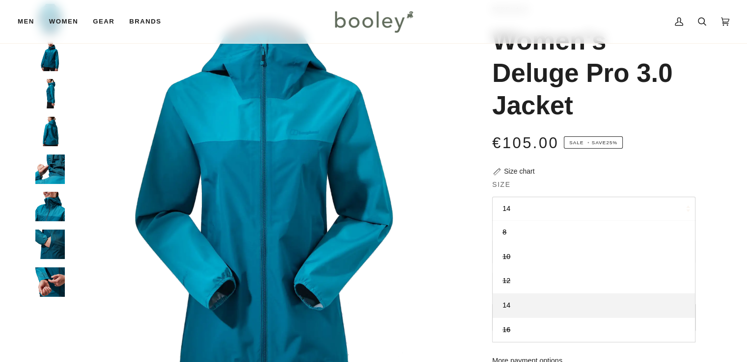
click at [677, 148] on div "€105.00 Sale • Save 25%" at bounding box center [593, 143] width 203 height 22
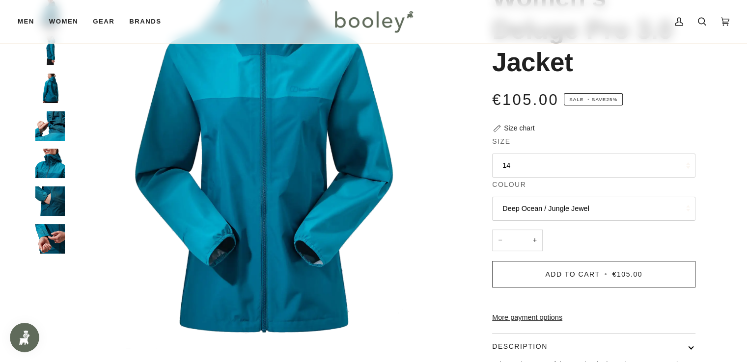
scroll to position [0, 0]
click at [54, 197] on img "Berghaus Women's Deluge Pro 3.0 Jacket - Booley Galway" at bounding box center [49, 201] width 29 height 29
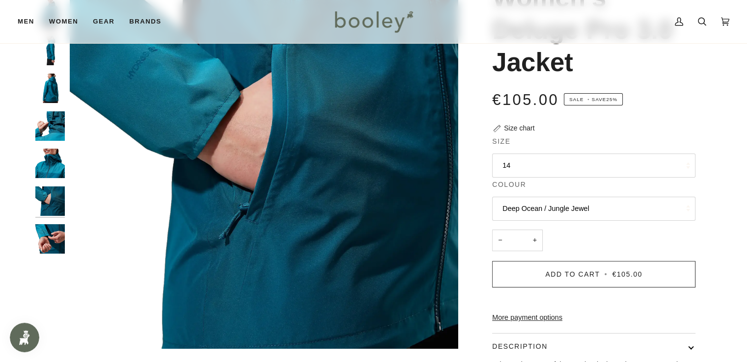
click at [54, 228] on img "Berghaus Women's Deluge Pro 3.0 Jacket - Booley Galway" at bounding box center [49, 238] width 29 height 29
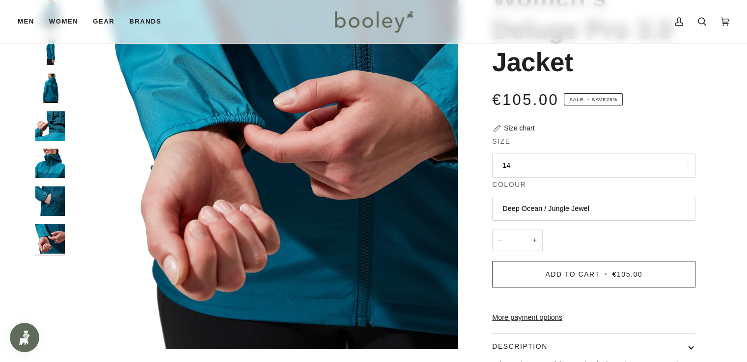
click at [46, 139] on img "Berghaus Women's Deluge Pro 3.0 Jacket - Booley Galway" at bounding box center [49, 125] width 29 height 29
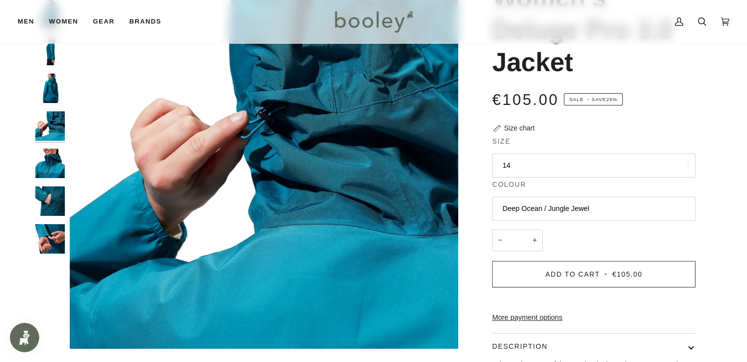
click at [41, 64] on img "Berghaus Women's Deluge Pro 3.0 Jacket - Booley Galway" at bounding box center [49, 50] width 29 height 29
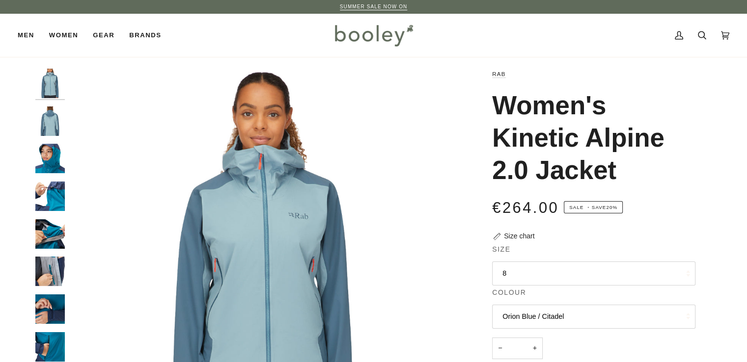
click at [523, 273] on button "8" at bounding box center [593, 274] width 203 height 24
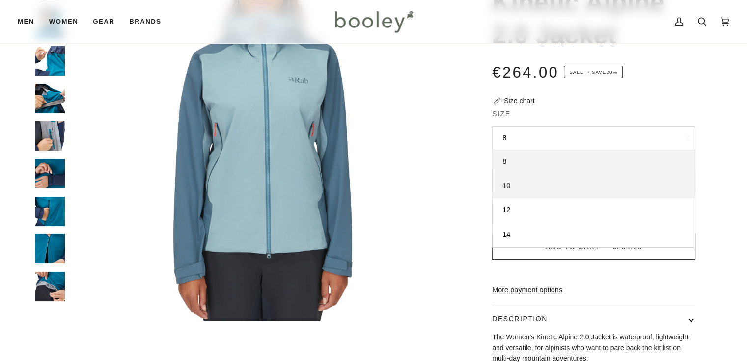
scroll to position [136, 0]
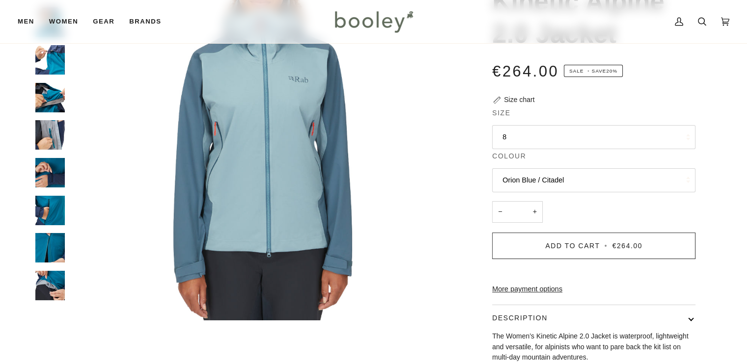
click at [683, 69] on div "€264.00 Sale • Save 20%" at bounding box center [593, 71] width 203 height 22
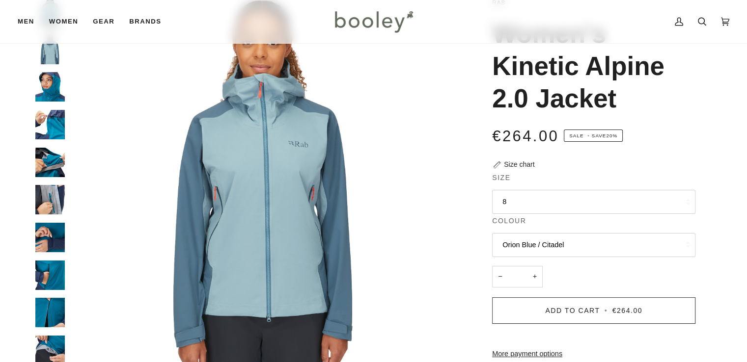
scroll to position [71, 0]
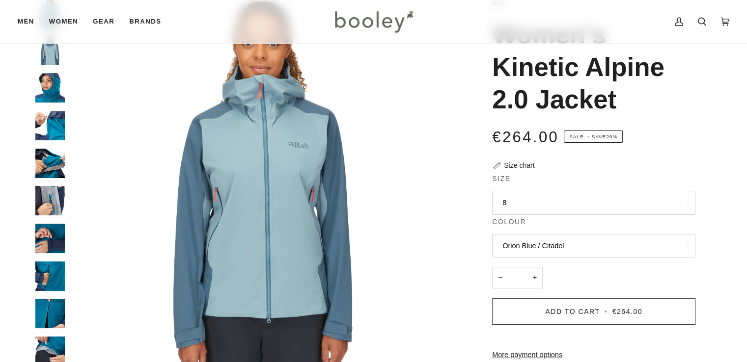
click at [42, 86] on img "Rab Women's Kinetic Alpine 2.0 Jacket - Booley Galway" at bounding box center [49, 87] width 29 height 29
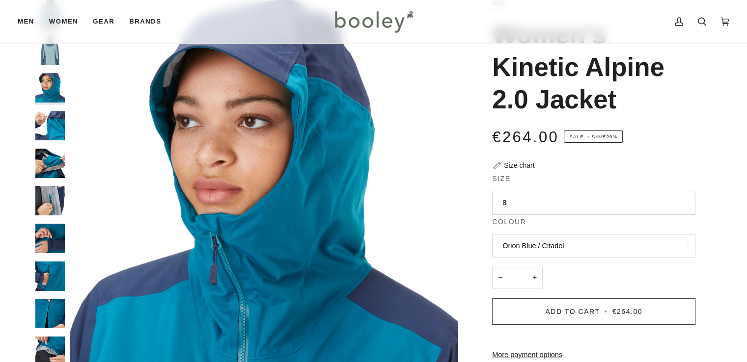
click at [46, 117] on img "Rab Women's Kinetic Alpine 2.0 Jacket - Booley Galway" at bounding box center [49, 125] width 29 height 29
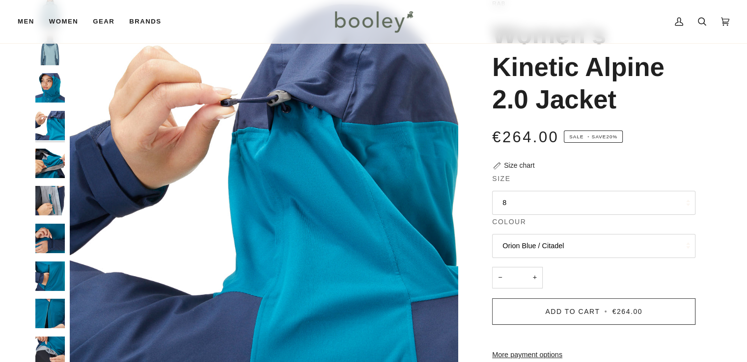
click at [44, 165] on img "Rab Women's Kinetic Alpine 2.0 Jacket - Booley Galway" at bounding box center [49, 163] width 29 height 29
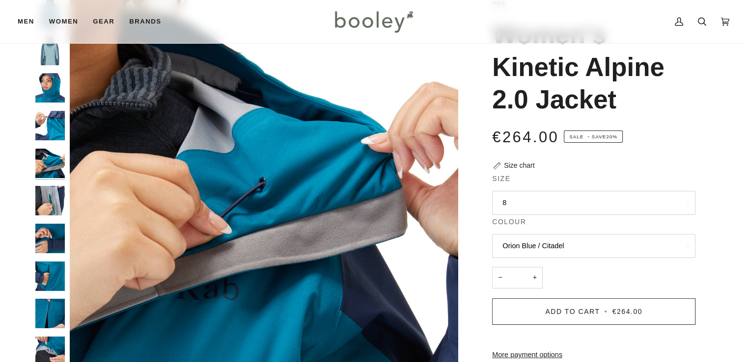
click at [43, 221] on div at bounding box center [52, 186] width 34 height 377
click at [39, 254] on div at bounding box center [52, 186] width 34 height 377
click at [43, 279] on img "Rab Women's Kinetic Alpine 2.0 Jacket - Booley Galway" at bounding box center [49, 276] width 29 height 29
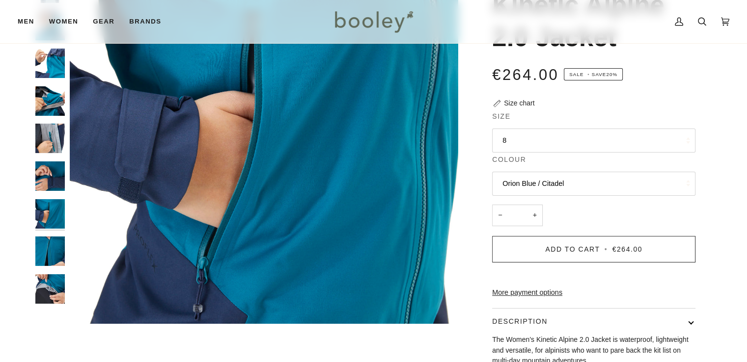
scroll to position [136, 0]
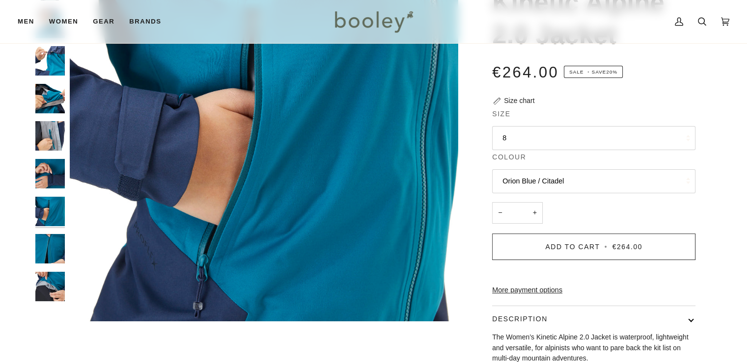
click at [43, 279] on img "Rab Women's Kinetic Alpine 2.0 Jacket - Booley Galway" at bounding box center [49, 286] width 29 height 29
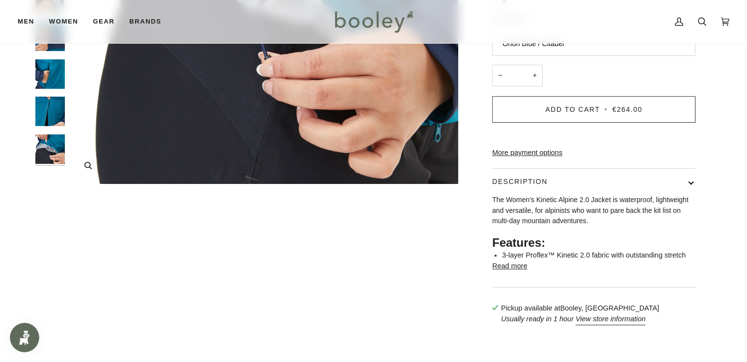
scroll to position [0, 0]
click at [514, 272] on button "Read more" at bounding box center [509, 266] width 35 height 11
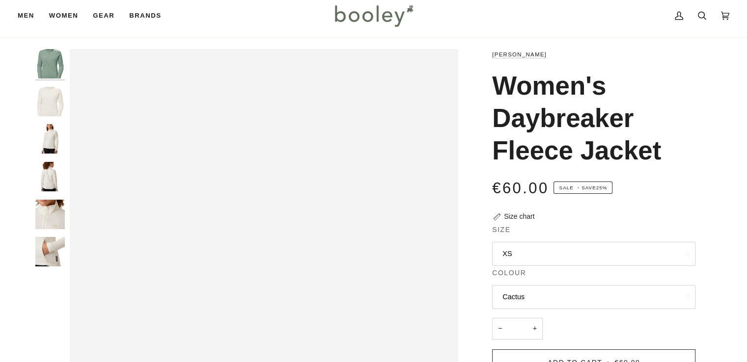
scroll to position [54, 0]
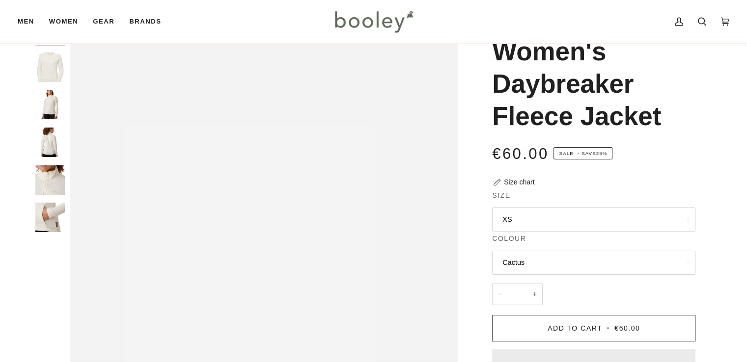
click at [585, 264] on button "Cactus" at bounding box center [593, 263] width 203 height 24
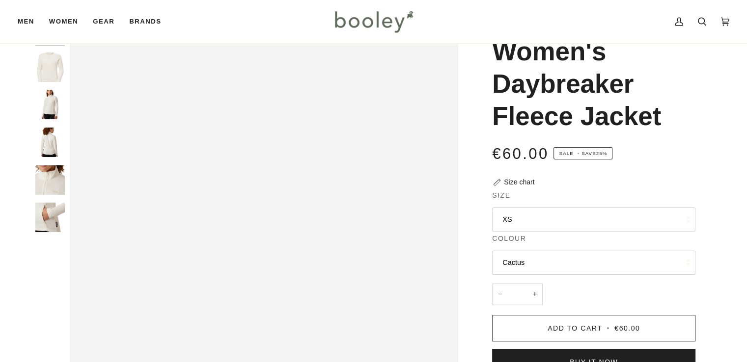
click at [583, 192] on legend "Size" at bounding box center [593, 197] width 203 height 15
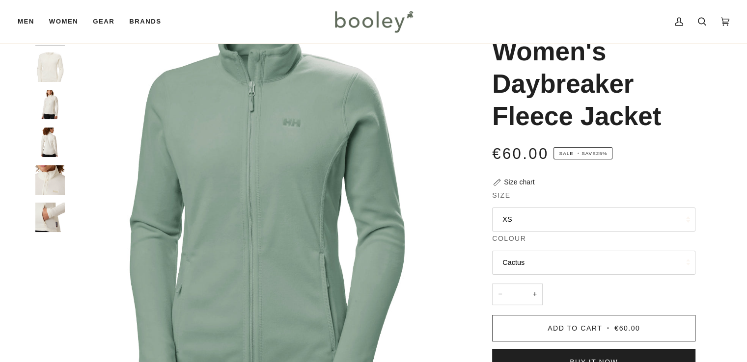
click at [559, 217] on button "XS" at bounding box center [593, 220] width 203 height 24
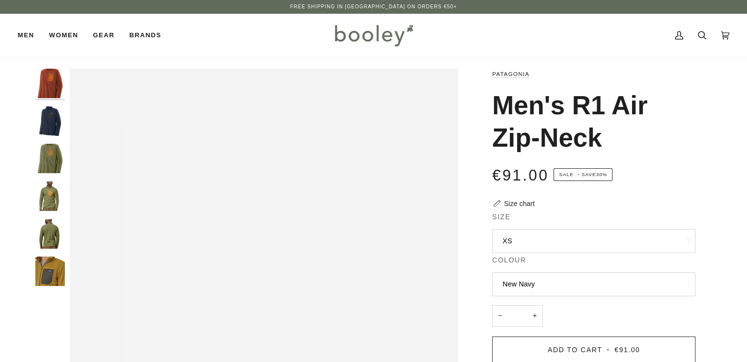
click at [623, 247] on button "XS" at bounding box center [593, 241] width 203 height 24
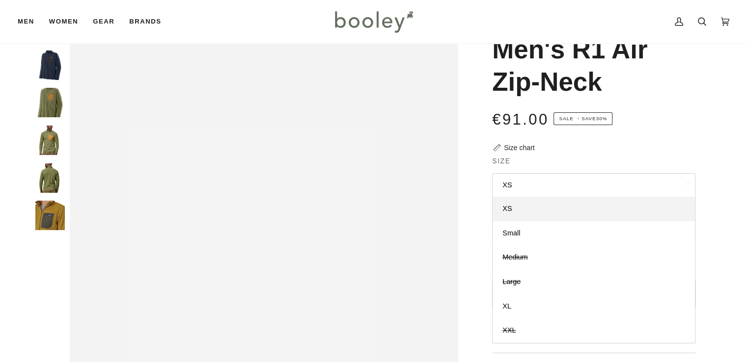
scroll to position [56, 0]
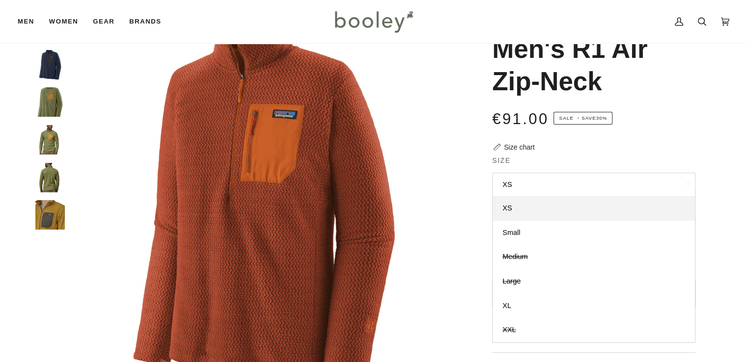
click at [716, 132] on div "Zoom Zoom" at bounding box center [374, 277] width 712 height 531
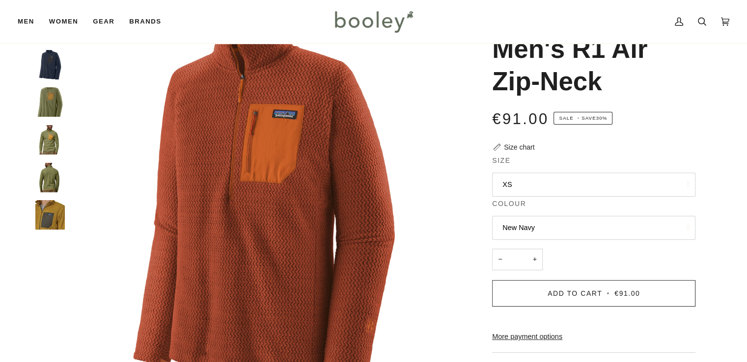
click at [558, 233] on button "New Navy" at bounding box center [593, 228] width 203 height 24
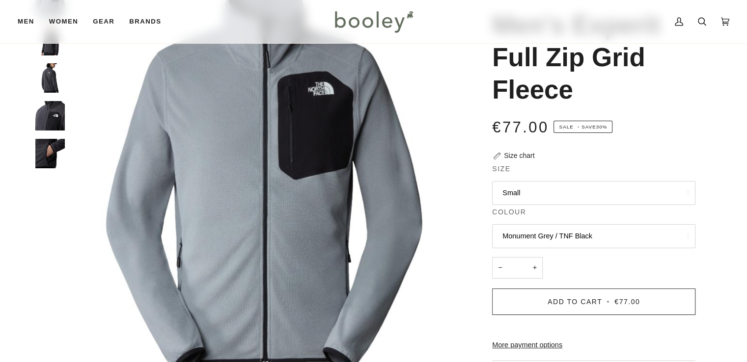
scroll to position [82, 0]
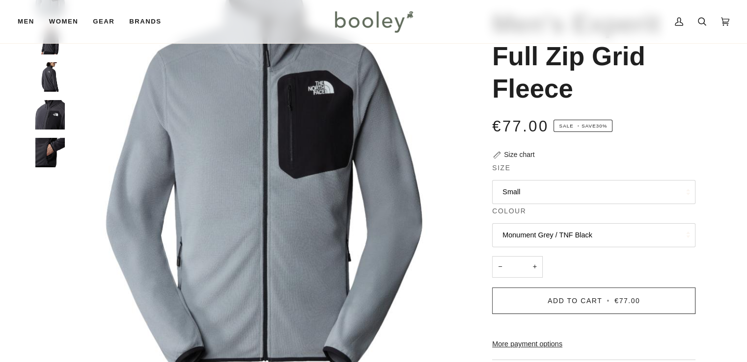
click at [587, 236] on button "Monument Grey / TNF Black" at bounding box center [593, 235] width 203 height 24
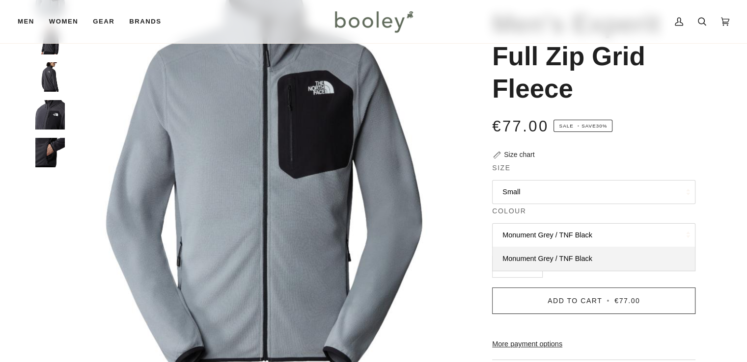
click at [706, 215] on div "The North Face Men's Experit Full Zip Grid Fleece €77.00 Sale • Save 30% Size c…" at bounding box center [585, 270] width 254 height 566
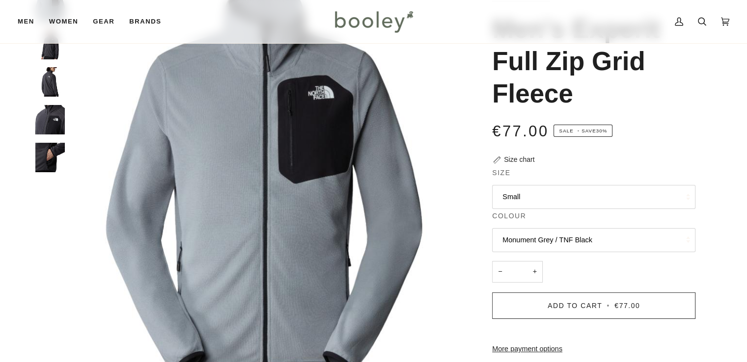
scroll to position [73, 0]
